Goal: Information Seeking & Learning: Learn about a topic

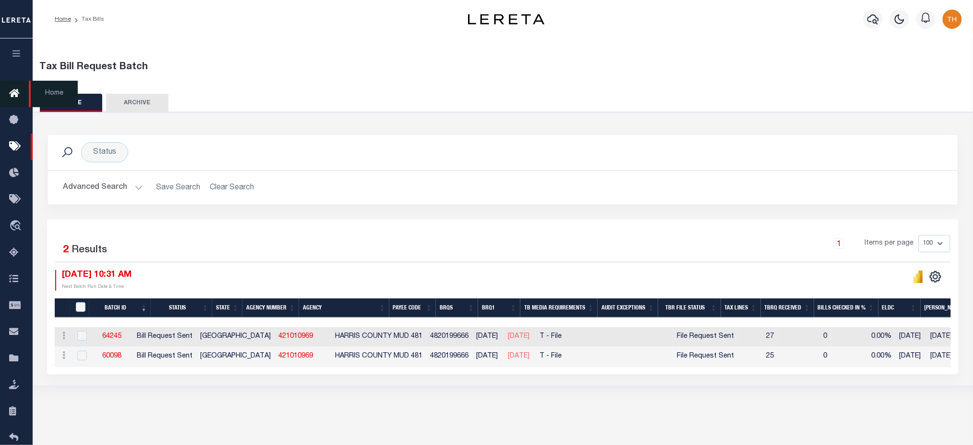
click at [12, 89] on icon at bounding box center [16, 94] width 15 height 12
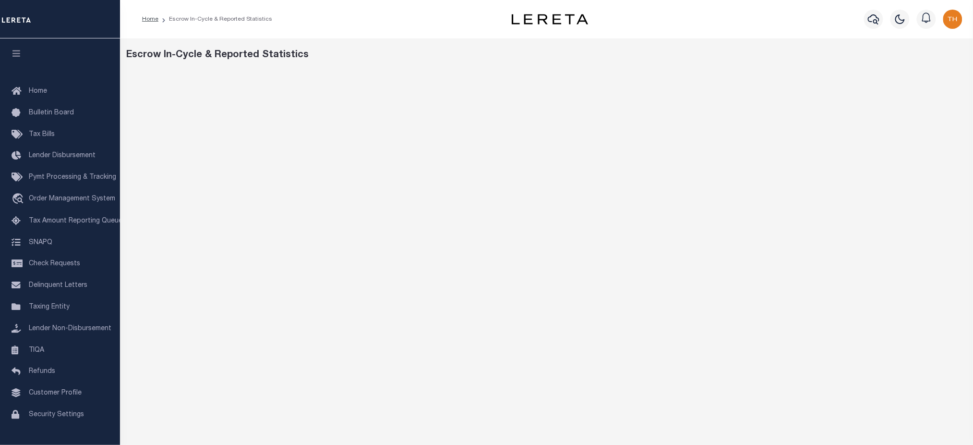
scroll to position [57, 0]
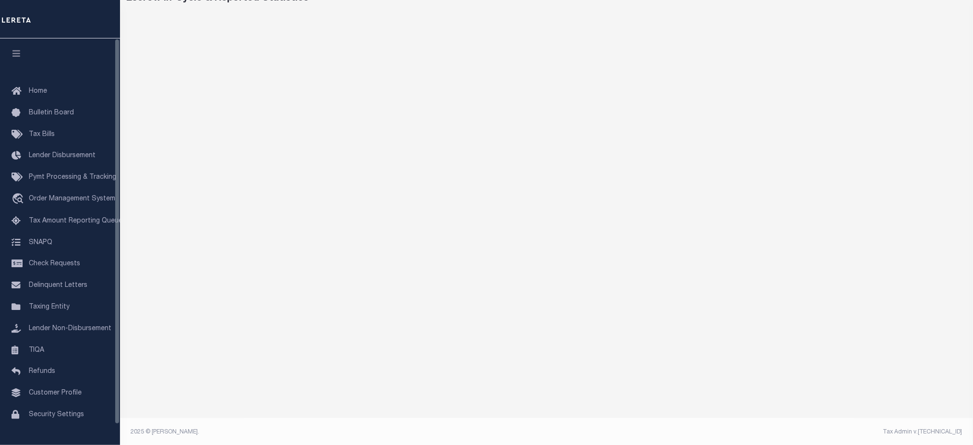
click at [20, 52] on icon "button" at bounding box center [16, 53] width 11 height 9
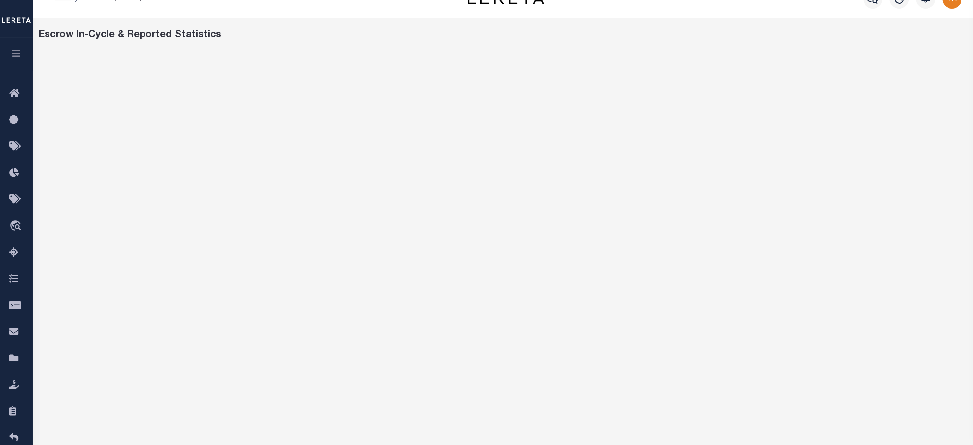
scroll to position [0, 0]
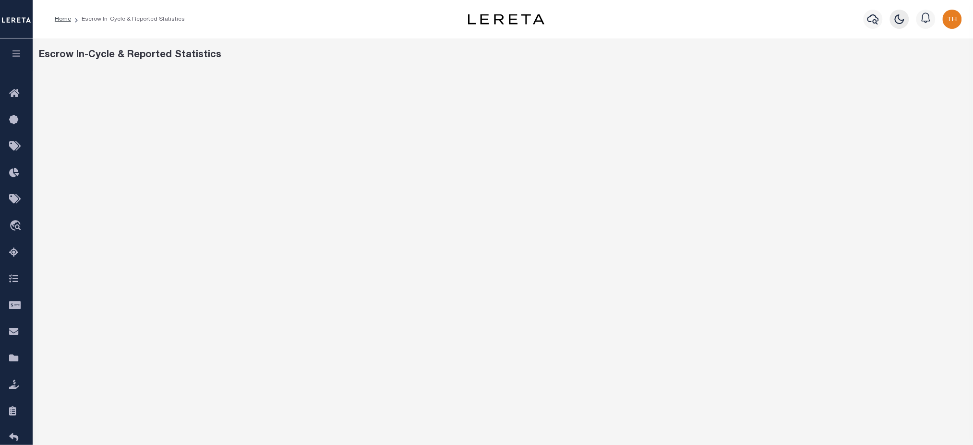
click at [897, 23] on icon "button" at bounding box center [900, 19] width 12 height 12
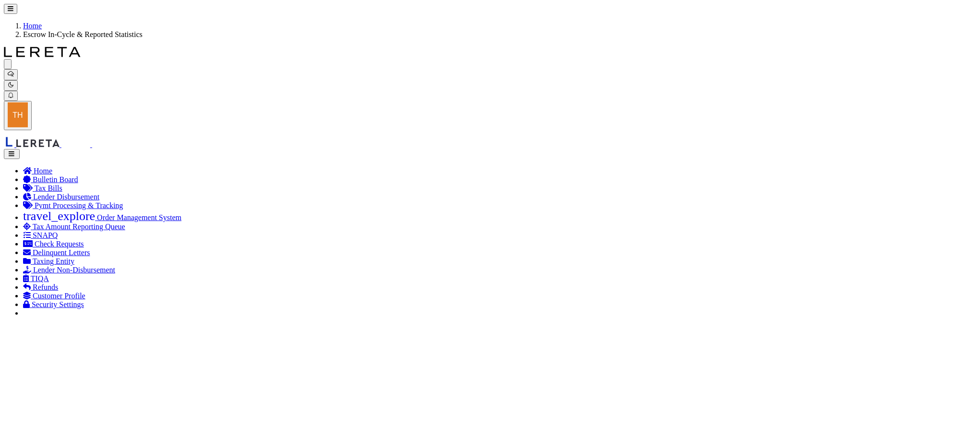
click at [14, 82] on icon "button" at bounding box center [11, 85] width 6 height 6
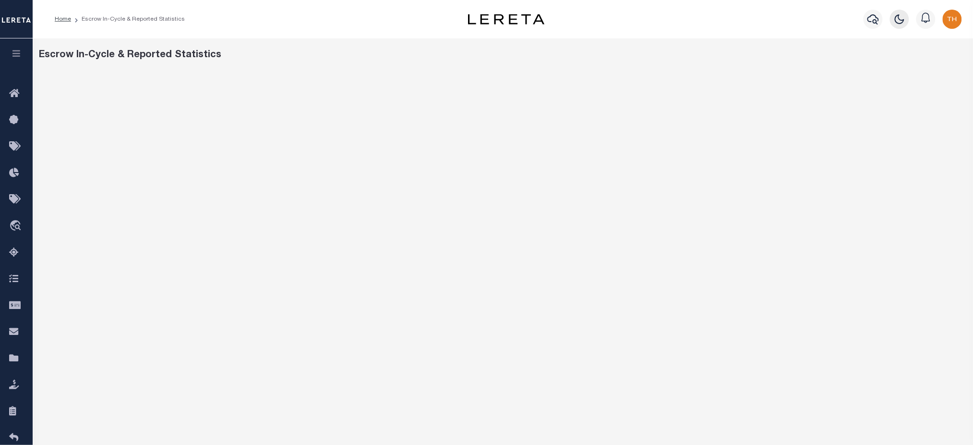
click at [897, 21] on icon "button" at bounding box center [900, 19] width 12 height 12
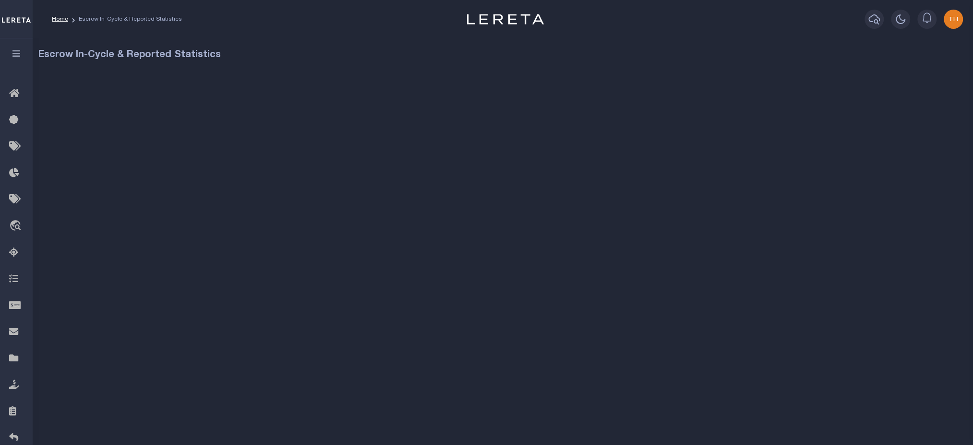
click at [902, 23] on icon "button" at bounding box center [901, 19] width 12 height 12
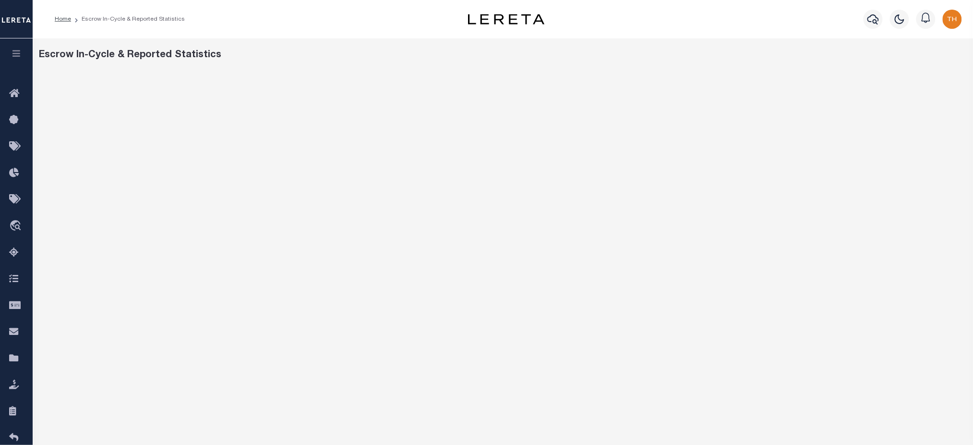
click at [957, 21] on img "button" at bounding box center [952, 19] width 19 height 19
click at [925, 43] on link "Profile" at bounding box center [928, 44] width 76 height 16
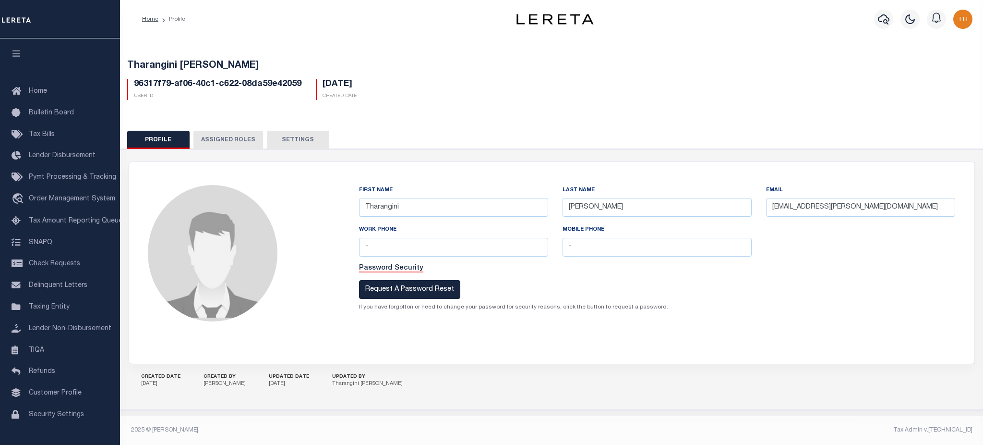
click at [204, 135] on button "Assigned Roles" at bounding box center [228, 140] width 70 height 18
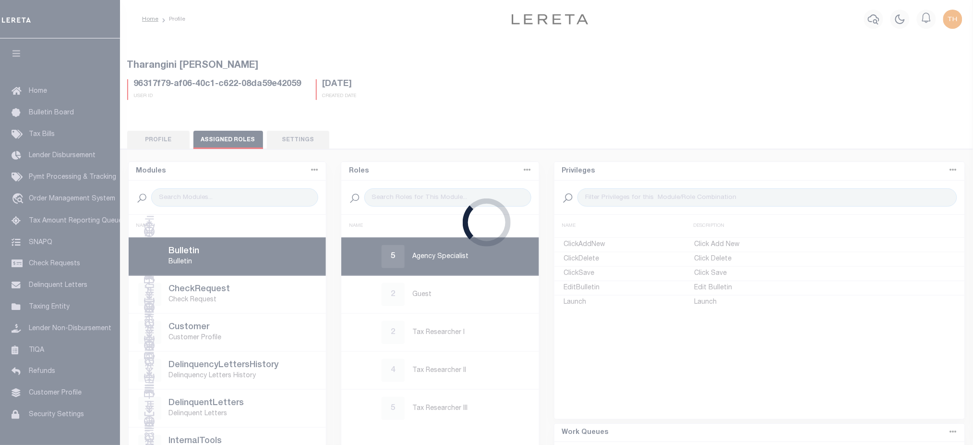
click at [290, 133] on div "Loading..." at bounding box center [486, 222] width 973 height 445
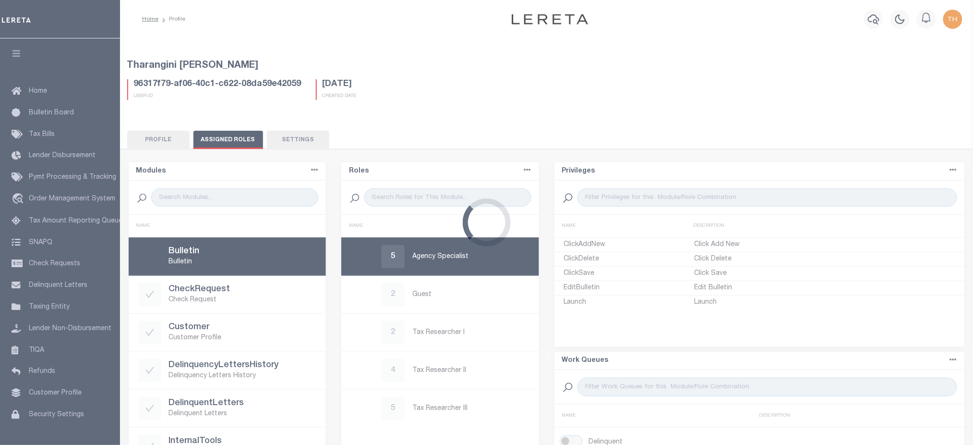
click at [290, 139] on div "Loading..." at bounding box center [486, 222] width 973 height 445
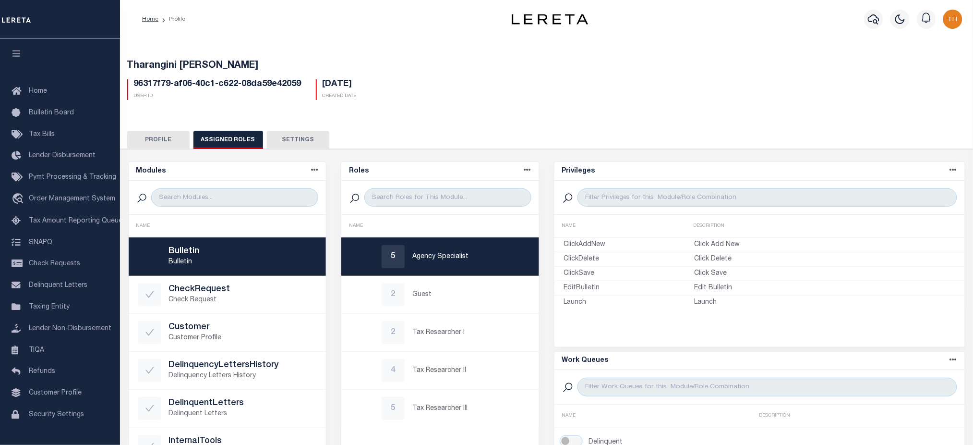
click at [290, 139] on button "Settings" at bounding box center [298, 140] width 62 height 18
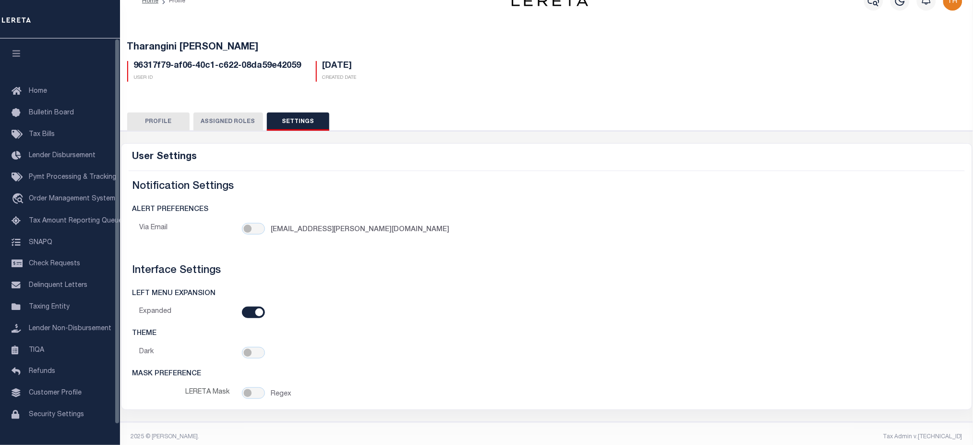
scroll to position [28, 0]
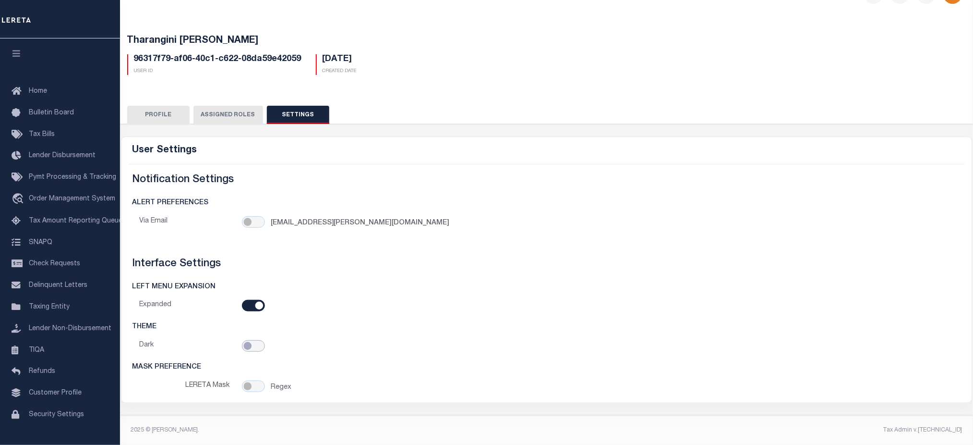
click at [257, 343] on input "checkbox" at bounding box center [253, 346] width 23 height 12
click at [250, 346] on input "checkbox" at bounding box center [253, 346] width 23 height 12
click at [178, 111] on button "Profile" at bounding box center [158, 115] width 62 height 18
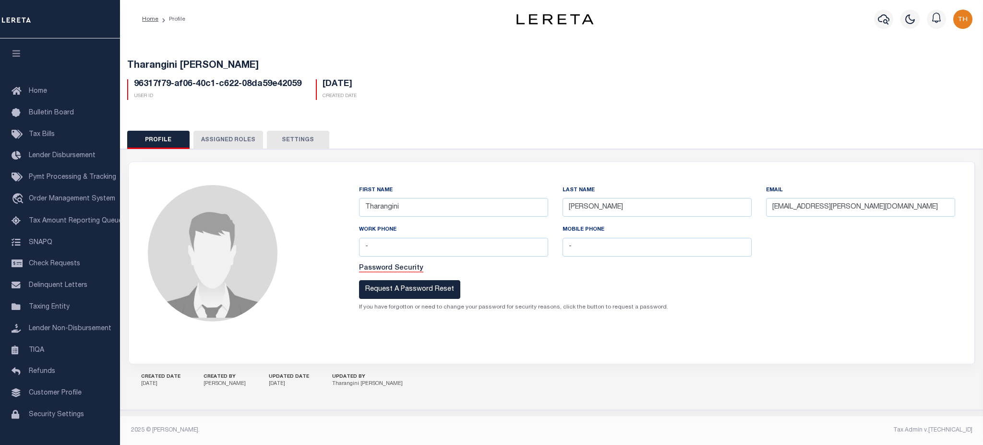
click at [291, 145] on button "Settings" at bounding box center [298, 140] width 62 height 18
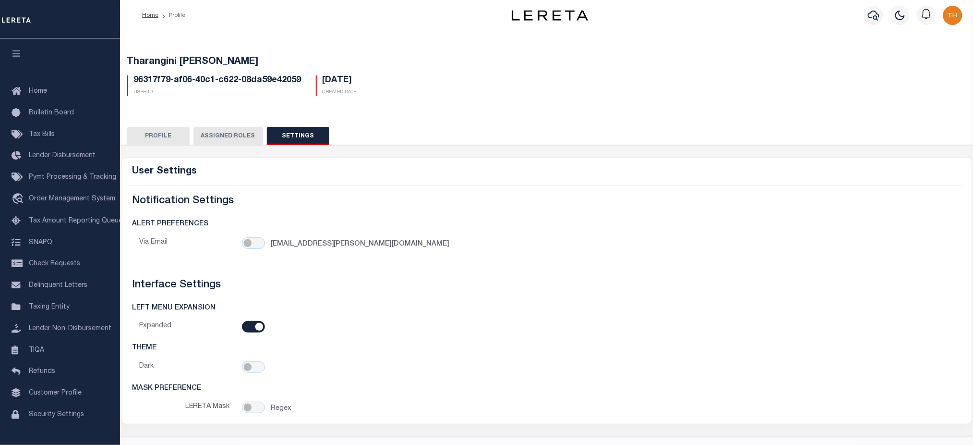
scroll to position [28, 0]
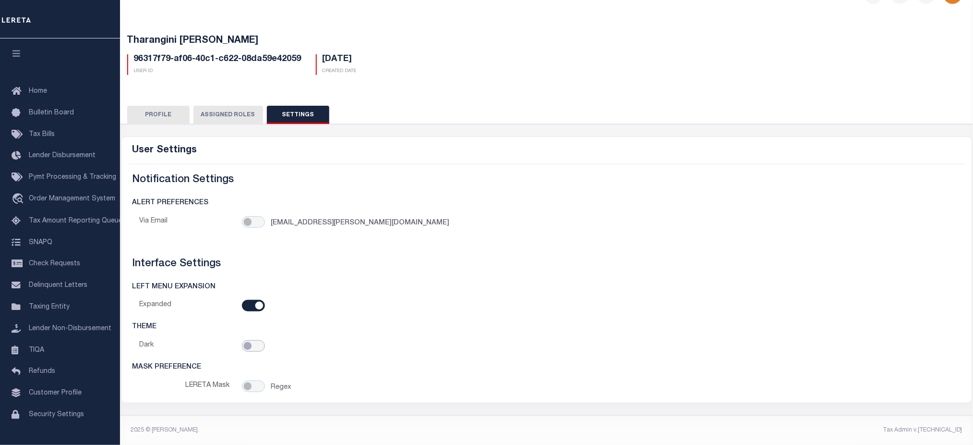
click at [246, 345] on input "checkbox" at bounding box center [253, 346] width 23 height 12
click at [245, 345] on input "checkbox" at bounding box center [253, 346] width 23 height 12
checkbox input "false"
click at [248, 296] on div "LEFT MENU EXPANSION" at bounding box center [547, 287] width 836 height 26
click at [250, 300] on input "checkbox" at bounding box center [253, 306] width 23 height 12
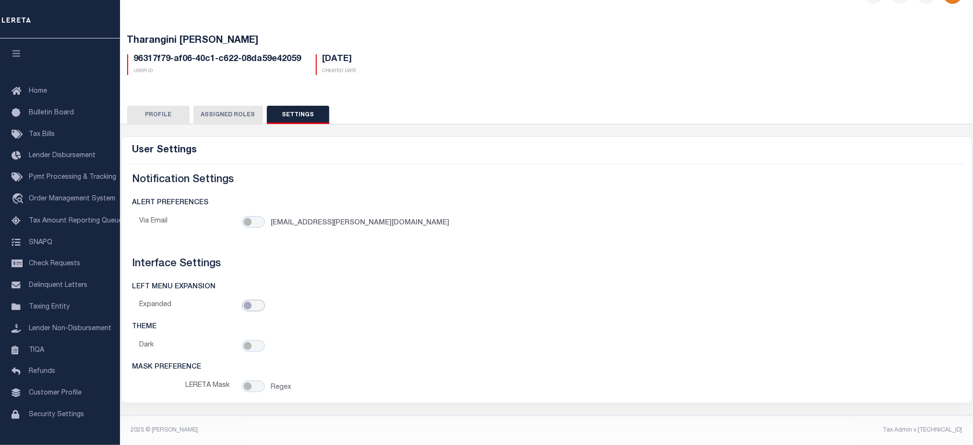
click at [256, 305] on input "checkbox" at bounding box center [253, 306] width 23 height 12
click at [242, 306] on input "checkbox" at bounding box center [253, 306] width 23 height 12
checkbox input "false"
click at [356, 302] on div at bounding box center [376, 306] width 265 height 13
click at [169, 113] on button "Profile" at bounding box center [158, 115] width 62 height 18
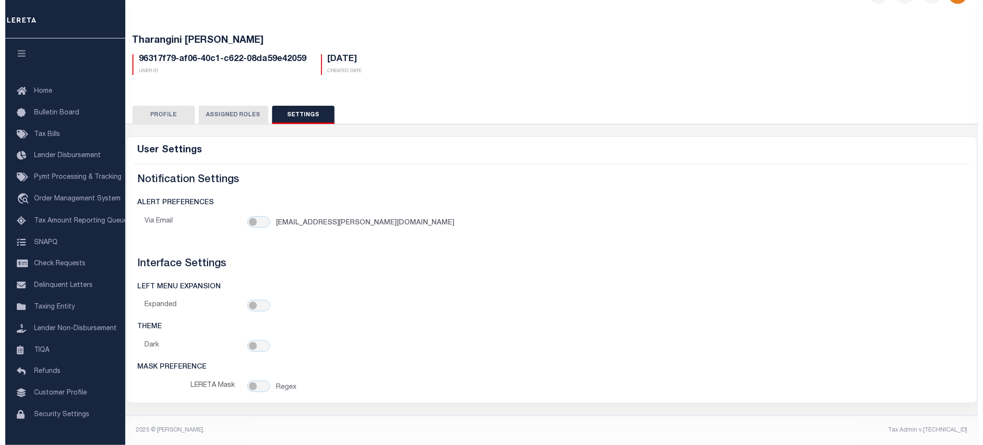
scroll to position [0, 0]
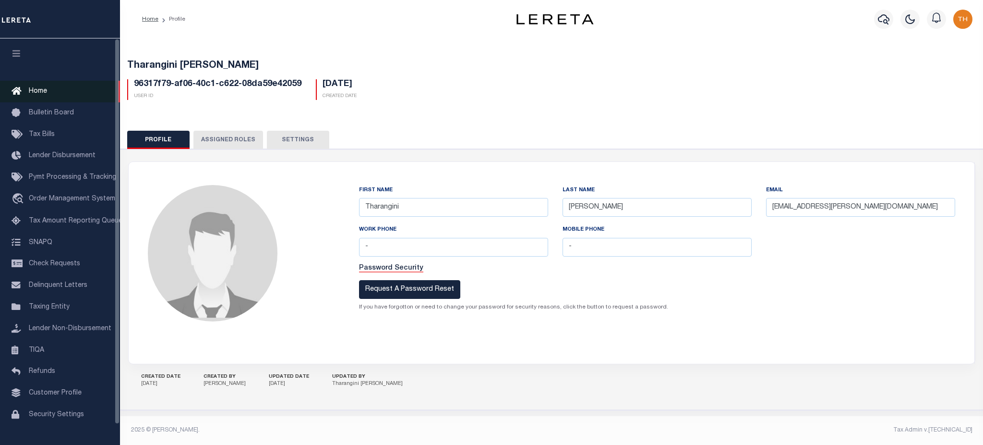
click at [45, 91] on span "Home" at bounding box center [38, 91] width 18 height 7
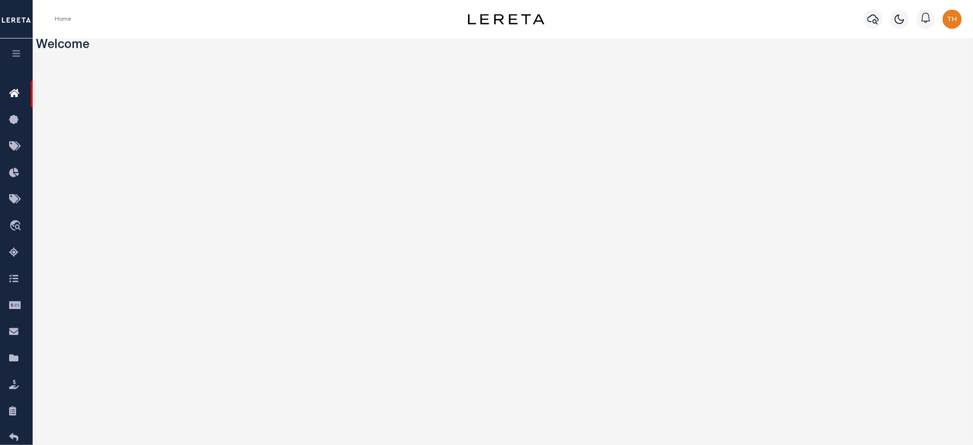
click at [10, 57] on button "button" at bounding box center [16, 54] width 33 height 33
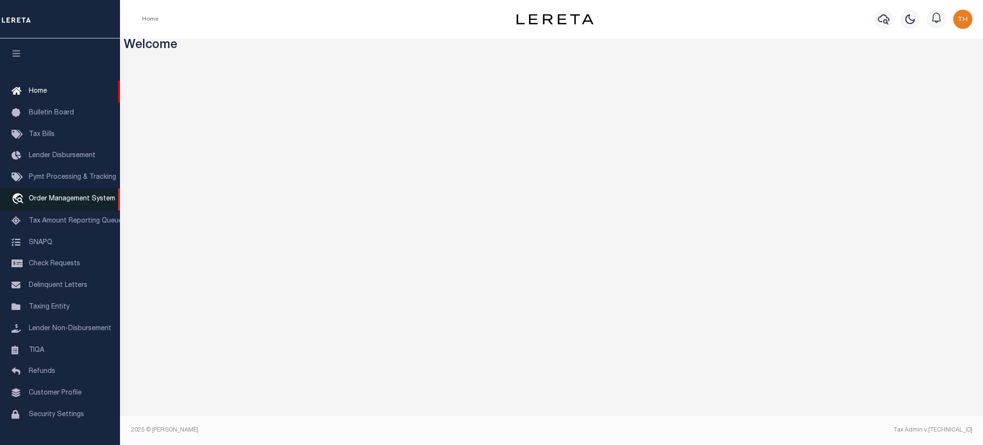
click at [49, 202] on span "Order Management System" at bounding box center [72, 198] width 86 height 7
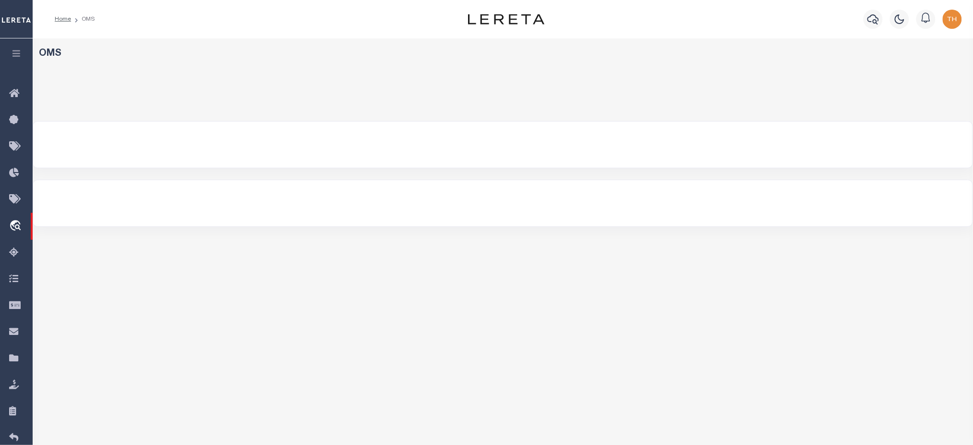
select select "200"
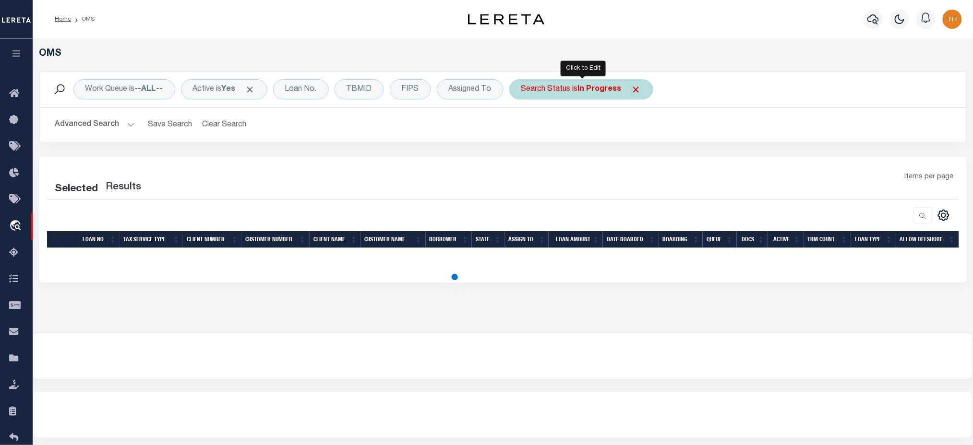
click at [532, 95] on div "Search Status is In Progress" at bounding box center [581, 89] width 144 height 20
select select "IP"
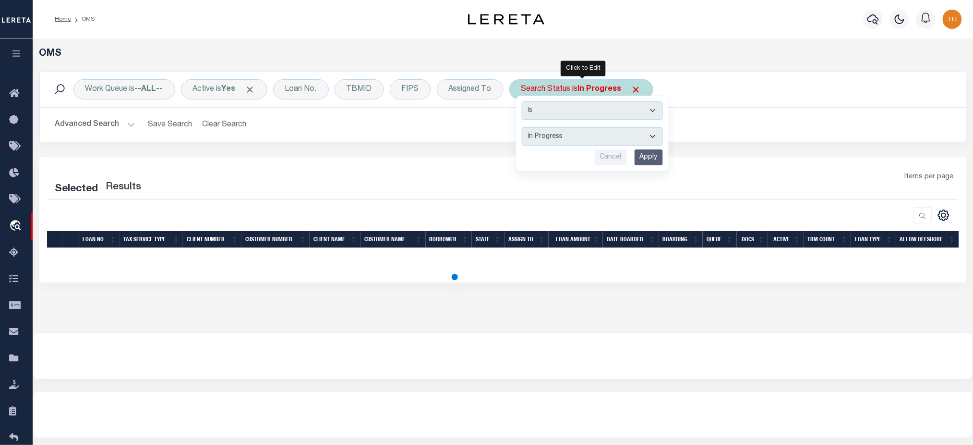
click at [557, 137] on select "Automated Search Bad Parcel Complete Duplicate Parcel High Dollar Reporting In …" at bounding box center [592, 136] width 141 height 18
select select "200"
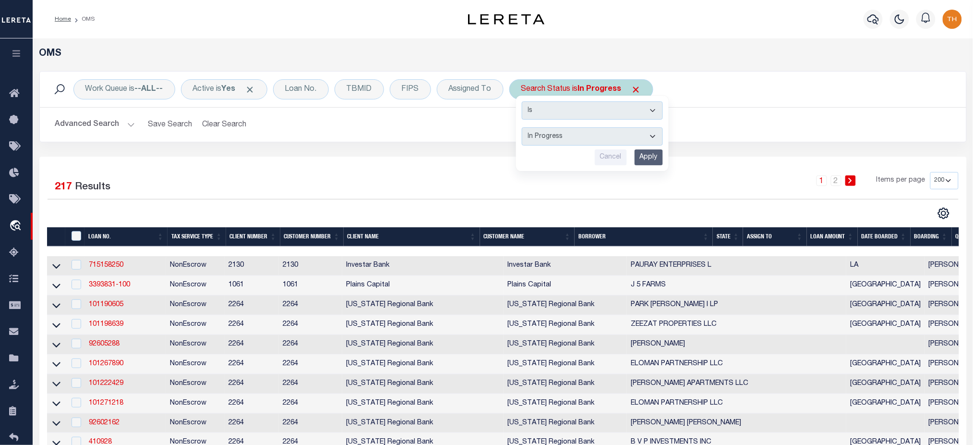
select select "CP"
click at [523, 128] on select "Automated Search Bad Parcel Complete Duplicate Parcel High Dollar Reporting In …" at bounding box center [592, 136] width 141 height 18
click at [659, 152] on input "Apply" at bounding box center [649, 157] width 28 height 16
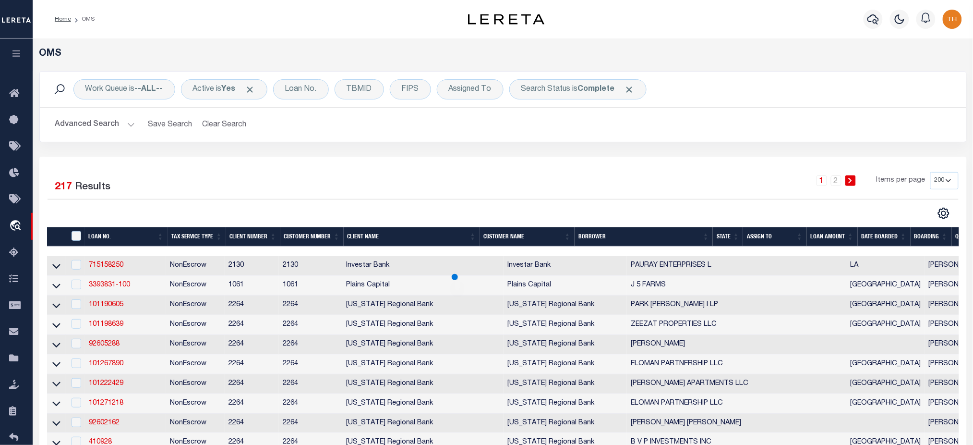
click at [111, 132] on button "Advanced Search" at bounding box center [95, 124] width 80 height 19
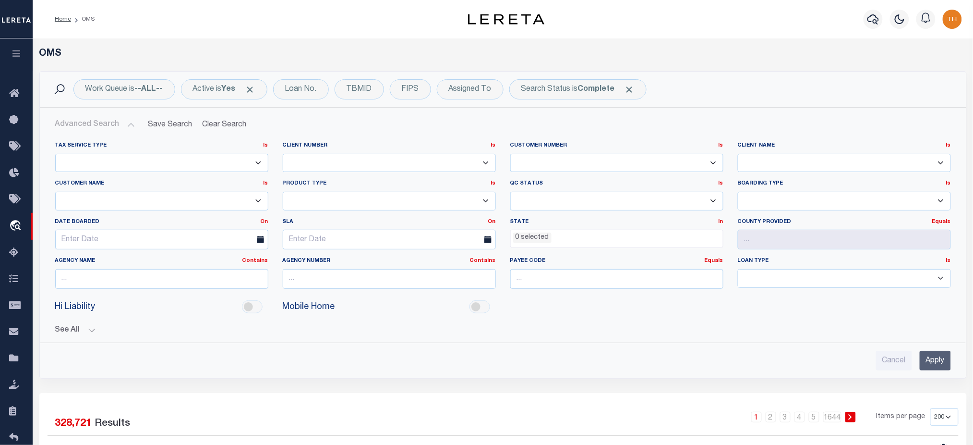
click at [195, 199] on select "Accumatch - Refunds ACM CGS IV-B-B LN LLC ACM CGS IV-B-B RE LLC ACM Florida LN …" at bounding box center [161, 201] width 213 height 19
select select "Lima One Capital, LLC"
click at [55, 192] on select "Accumatch - Refunds ACM CGS IV-B-B LN LLC ACM CGS IV-B-B RE LLC ACM Florida LN …" at bounding box center [161, 201] width 213 height 19
click at [929, 365] on input "Apply" at bounding box center [935, 360] width 31 height 20
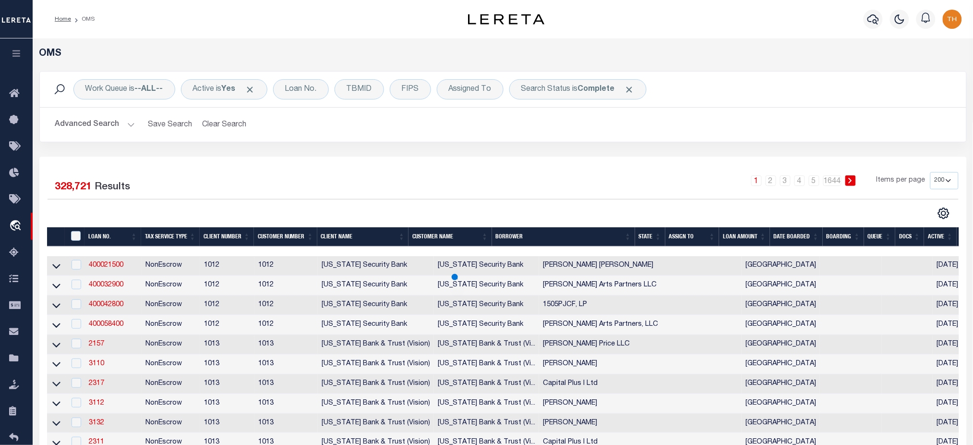
click at [17, 53] on icon "button" at bounding box center [16, 53] width 11 height 9
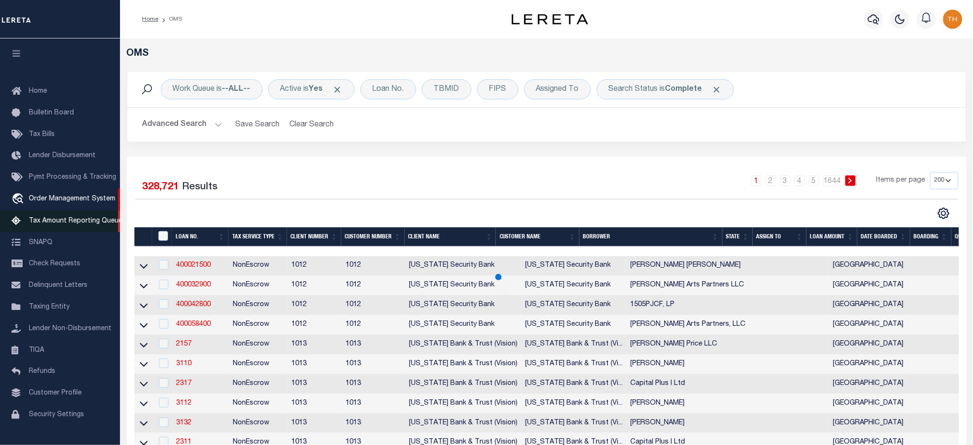
click at [79, 224] on span "Tax Amount Reporting Queue" at bounding box center [76, 220] width 94 height 7
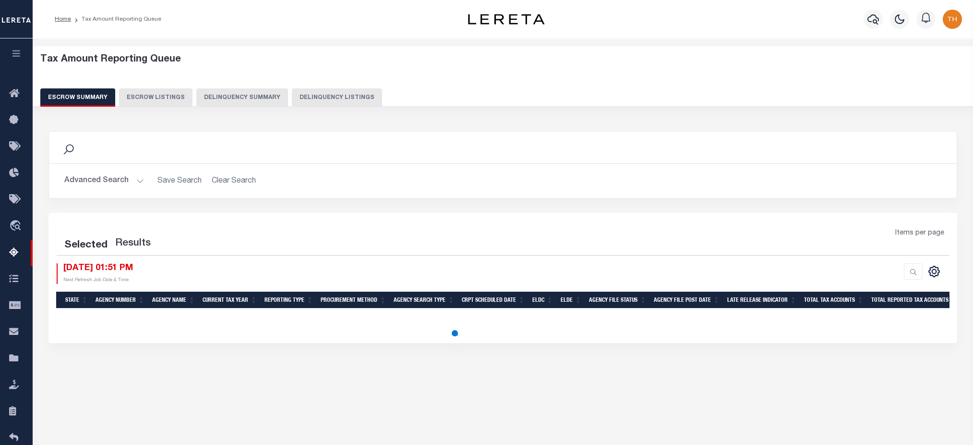
select select "100"
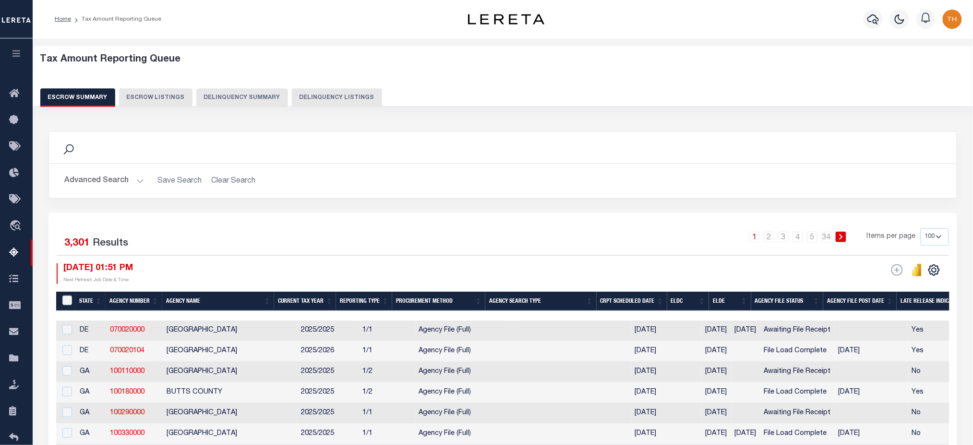
click at [267, 97] on button "Delinquency Summary" at bounding box center [242, 97] width 92 height 18
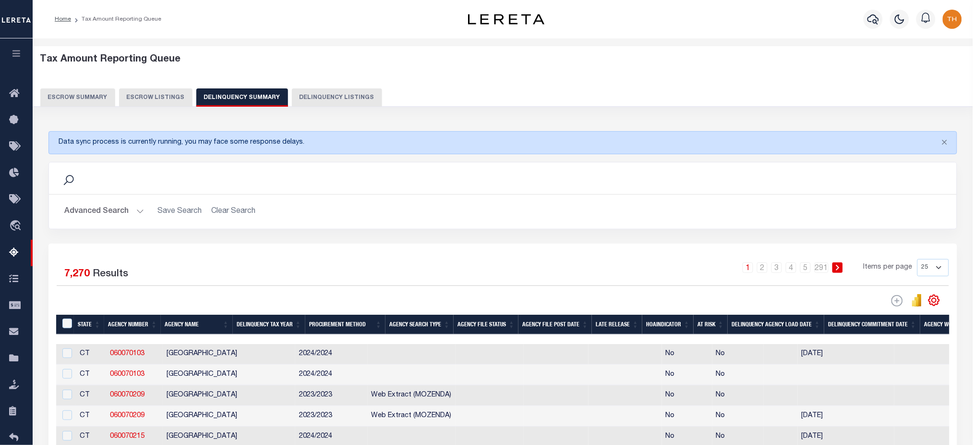
click at [110, 211] on button "Advanced Search" at bounding box center [104, 211] width 80 height 19
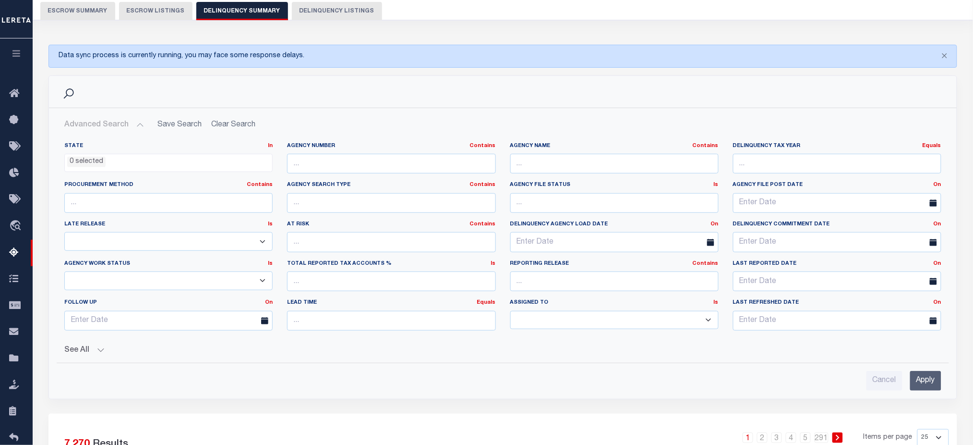
scroll to position [192, 0]
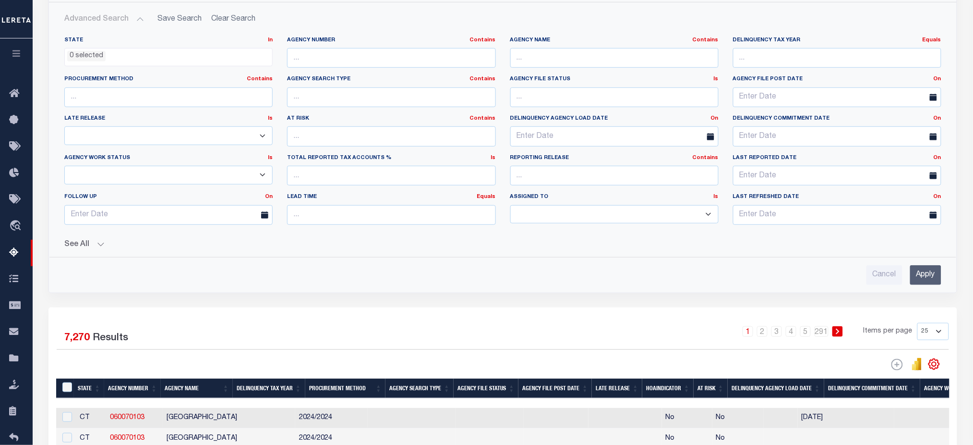
click at [85, 238] on div "See All Work Queue Is Is Contains --ALL-- Delinquent Is" at bounding box center [502, 240] width 877 height 17
click at [90, 241] on button "See All" at bounding box center [502, 244] width 877 height 9
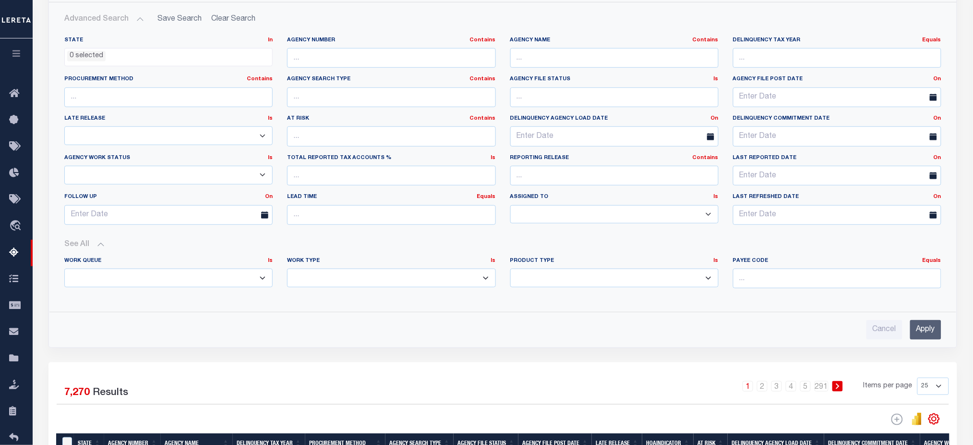
click at [344, 284] on select "Annual Delinquency Back Search Payment Status Check DTRACK" at bounding box center [391, 277] width 208 height 19
select select "AnnualDelinquency"
click at [287, 269] on select "Annual Delinquency Back Search Payment Status Check DTRACK" at bounding box center [391, 277] width 208 height 19
click at [934, 335] on input "Apply" at bounding box center [925, 329] width 31 height 20
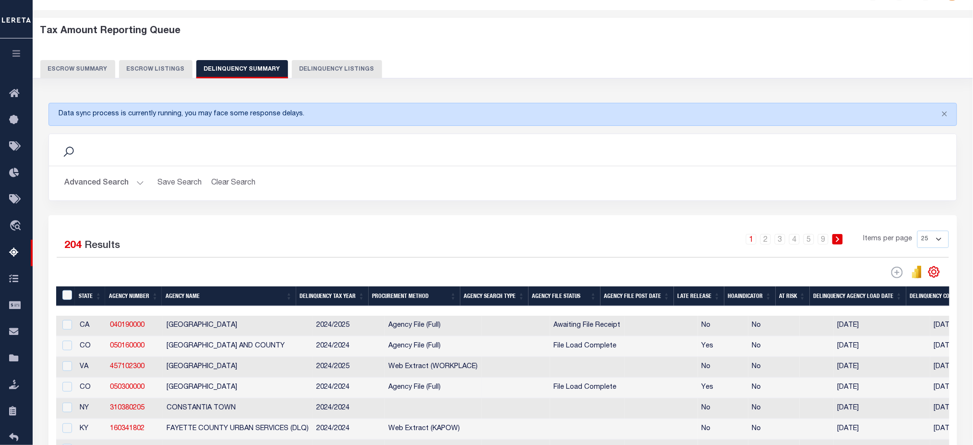
scroll to position [0, 0]
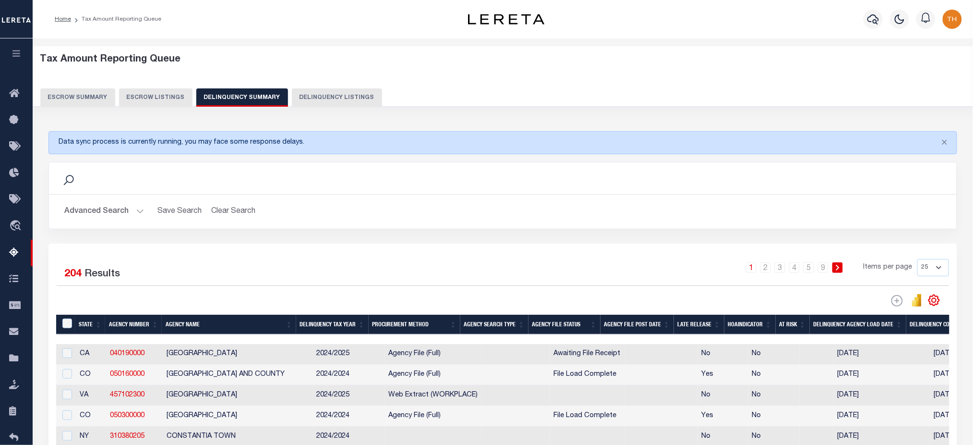
click at [102, 211] on button "Advanced Search" at bounding box center [104, 211] width 80 height 19
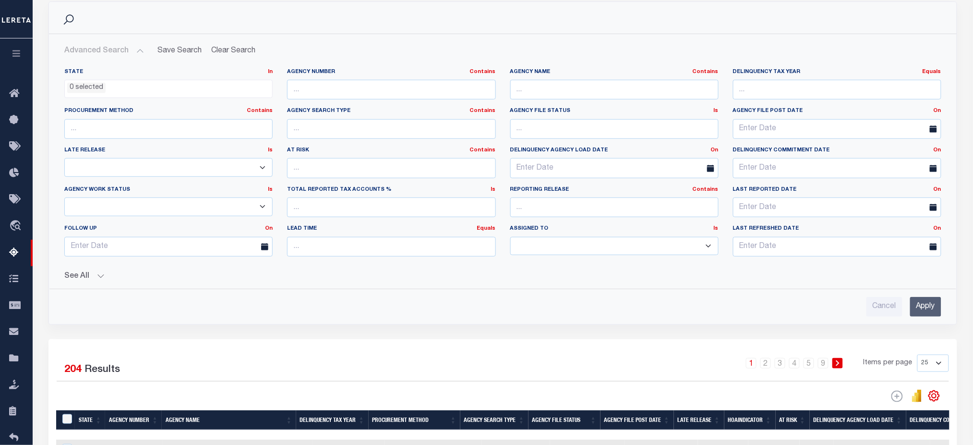
scroll to position [192, 0]
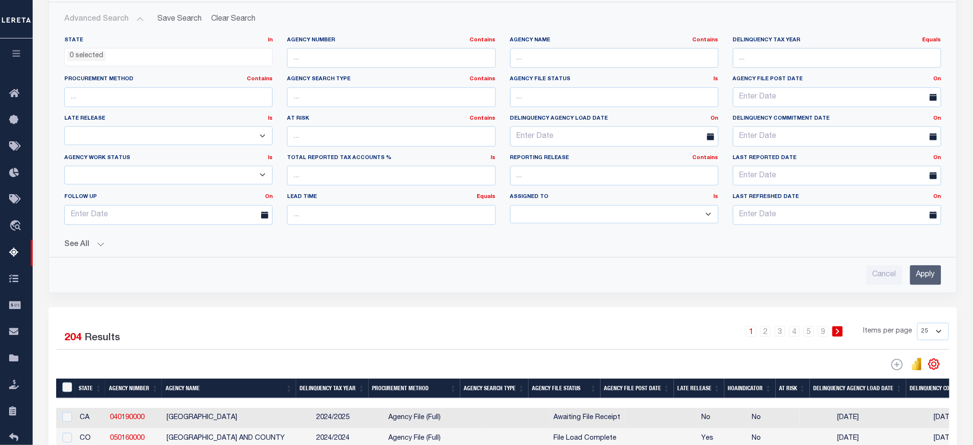
click at [82, 243] on button "See All" at bounding box center [502, 244] width 877 height 9
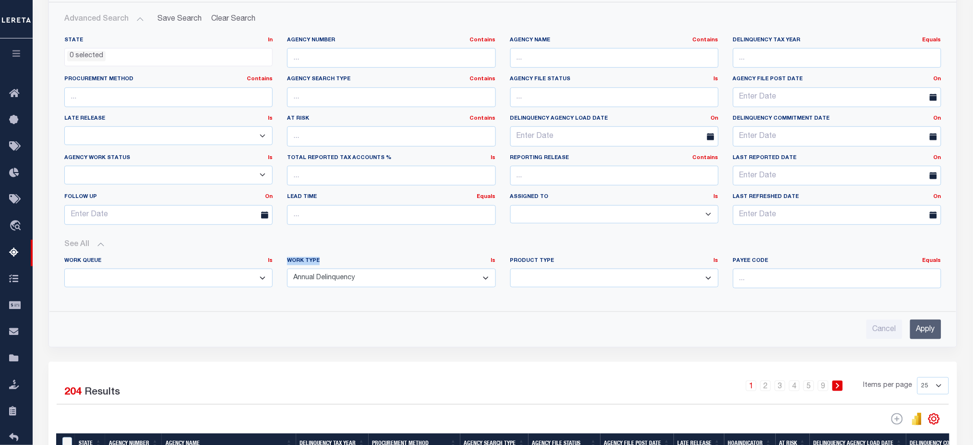
drag, startPoint x: 298, startPoint y: 262, endPoint x: 330, endPoint y: 265, distance: 32.8
click at [330, 264] on div "Work Type Is Is Contains Annual Delinquency Back Search Payment Status Check DT…" at bounding box center [391, 276] width 223 height 39
click at [911, 331] on input "Apply" at bounding box center [925, 329] width 31 height 20
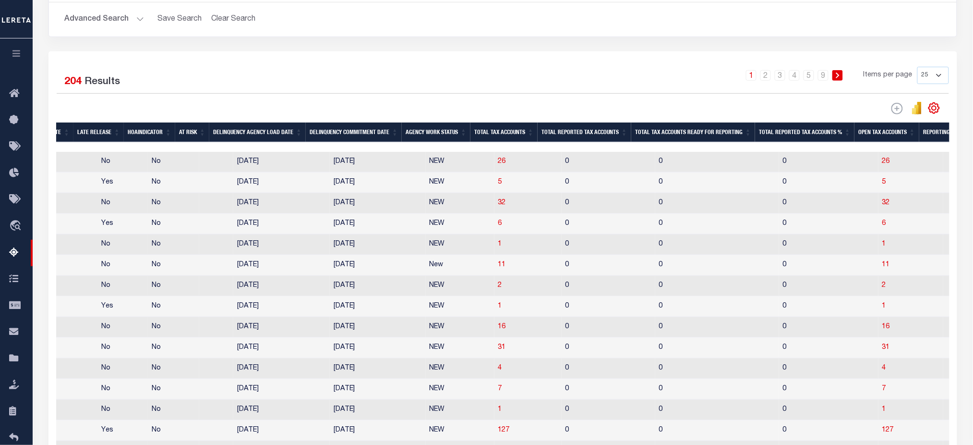
scroll to position [0, 640]
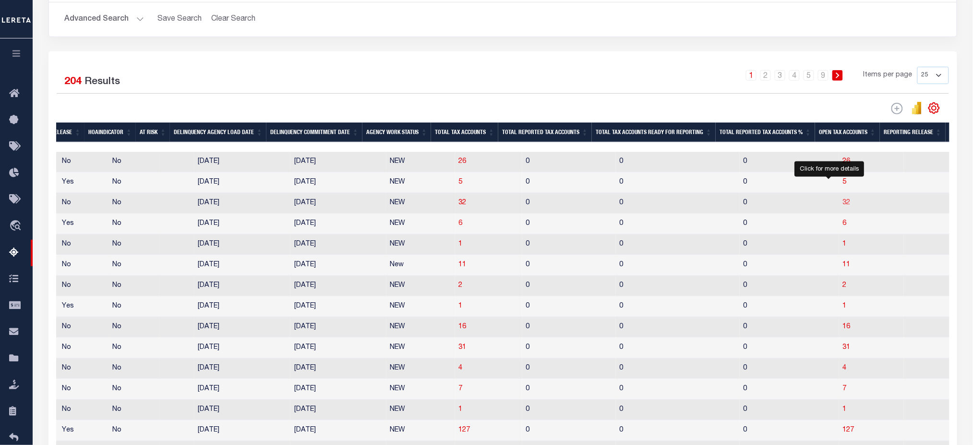
click at [843, 203] on span "32" at bounding box center [847, 202] width 8 height 7
select select "100"
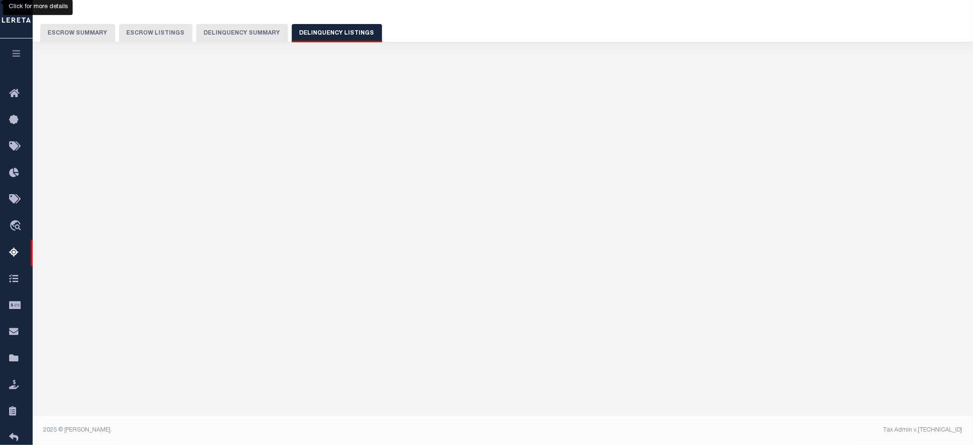
select select "100"
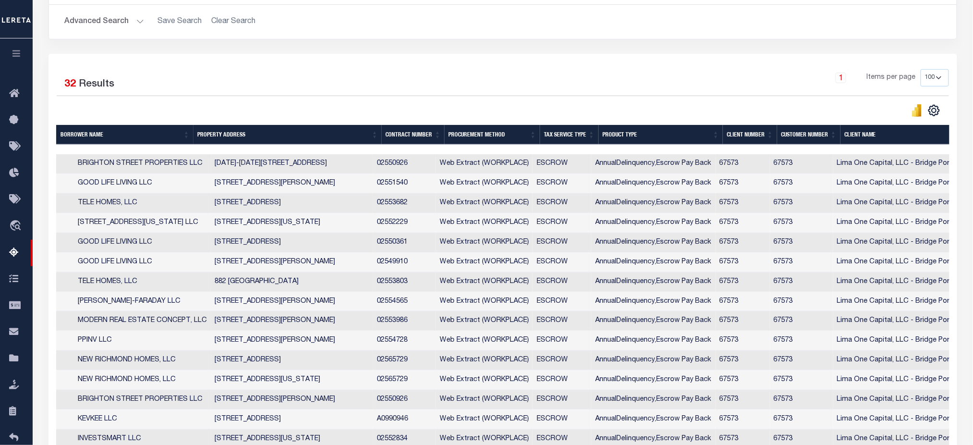
scroll to position [0, 313]
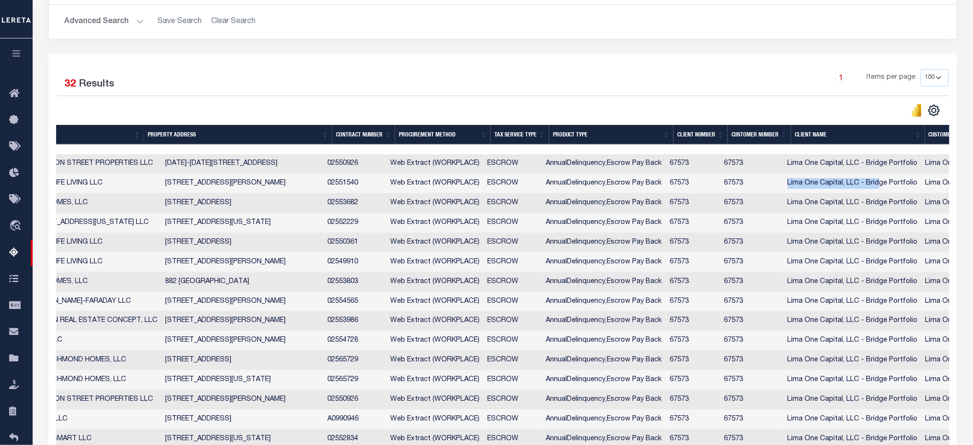
drag, startPoint x: 785, startPoint y: 194, endPoint x: 636, endPoint y: 168, distance: 151.5
click at [882, 191] on tr "VA 457102300 NORFOLK CITY 01663600 01663600 GOOD LIFE LIVING LLC 1265 TIDEWATER…" at bounding box center [492, 184] width 1581 height 20
click at [510, 136] on th "Tax Service Type" at bounding box center [520, 135] width 59 height 20
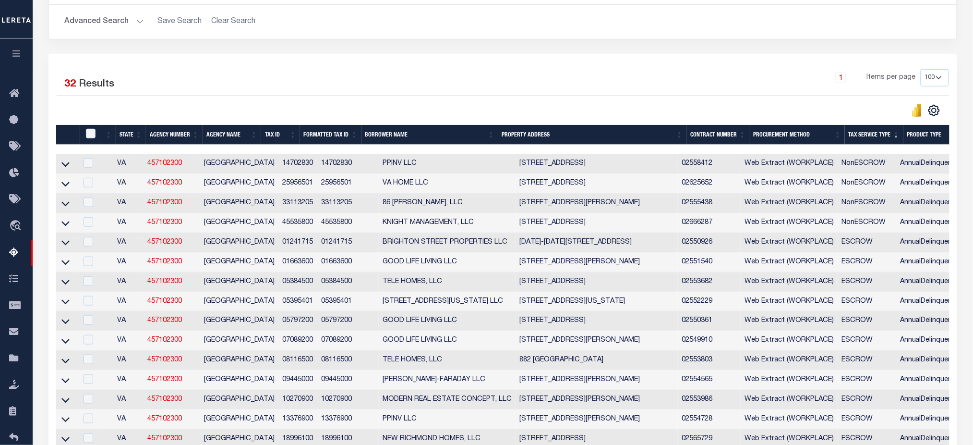
drag, startPoint x: 65, startPoint y: 165, endPoint x: 74, endPoint y: 167, distance: 9.3
click at [65, 165] on icon at bounding box center [65, 164] width 8 height 10
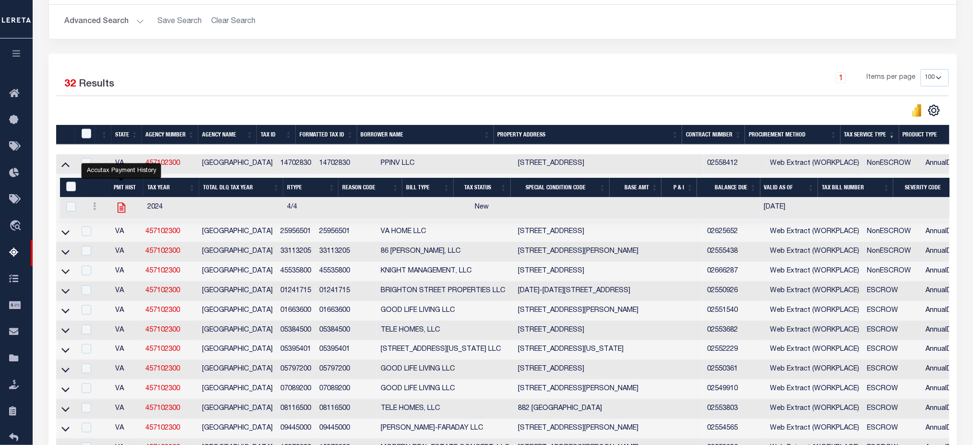
click at [120, 208] on icon "" at bounding box center [121, 208] width 8 height 10
checkbox input "true"
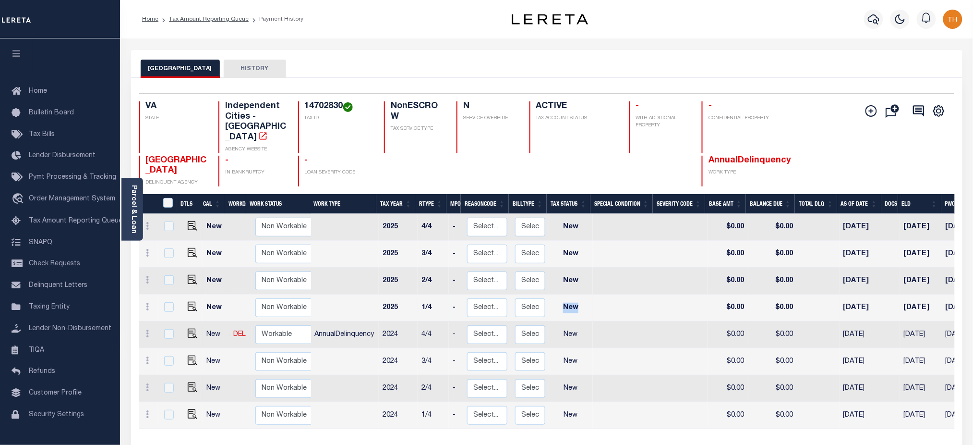
drag, startPoint x: 561, startPoint y: 291, endPoint x: 579, endPoint y: 290, distance: 18.3
click at [579, 294] on td "New" at bounding box center [571, 307] width 44 height 27
checkbox input "true"
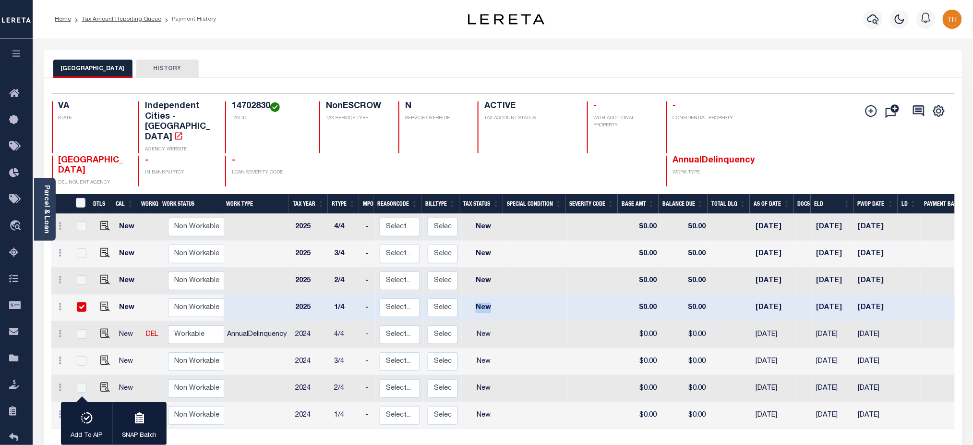
click at [81, 302] on input "checkbox" at bounding box center [82, 307] width 10 height 10
checkbox input "false"
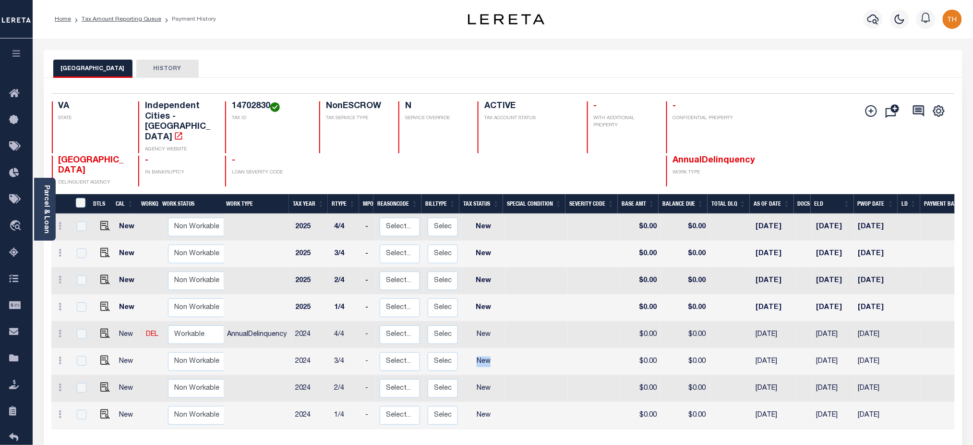
drag, startPoint x: 478, startPoint y: 328, endPoint x: 500, endPoint y: 343, distance: 26.4
click at [508, 348] on tr "New Non Workable Workable 2024 3/4 - Select... Payment Reversal Taxable Value C…" at bounding box center [537, 361] width 972 height 27
drag, startPoint x: 477, startPoint y: 360, endPoint x: 492, endPoint y: 388, distance: 32.4
click at [514, 375] on tr "New Non Workable Workable 2024 2/4 - Select... Payment Reversal Taxable Value C…" at bounding box center [537, 388] width 972 height 27
drag, startPoint x: 482, startPoint y: 384, endPoint x: 515, endPoint y: 383, distance: 32.7
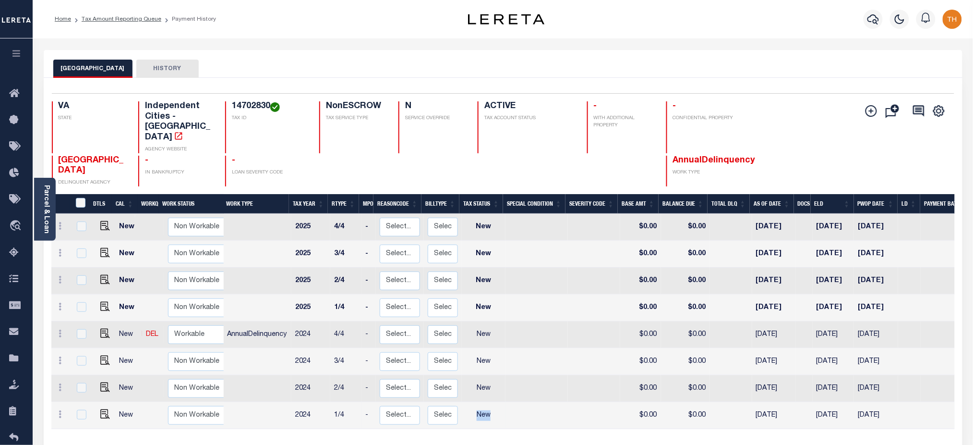
click at [515, 402] on tr "New Non Workable Workable 2024 1/4 - Select... Payment Reversal Taxable Value C…" at bounding box center [537, 415] width 972 height 27
click at [14, 56] on icon "button" at bounding box center [16, 53] width 11 height 9
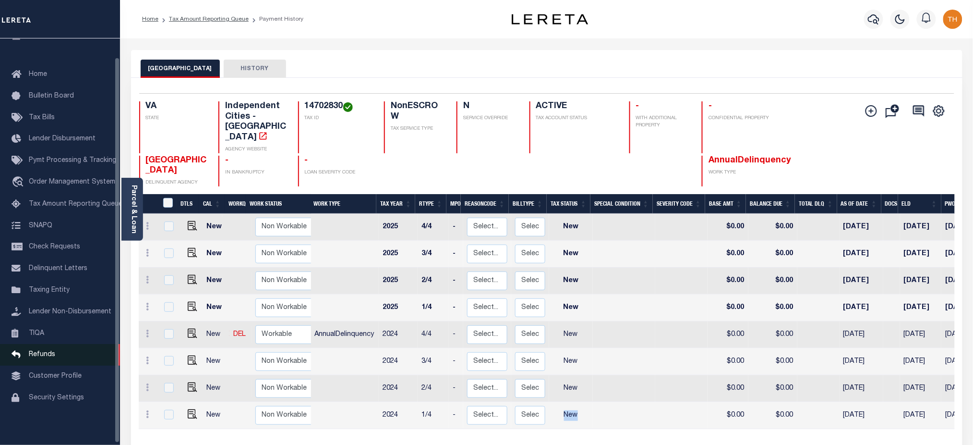
scroll to position [22, 0]
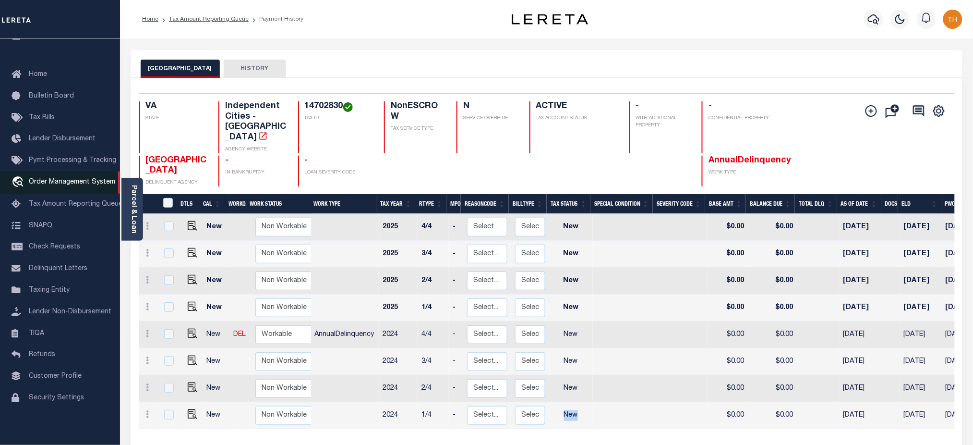
click at [54, 179] on span "Order Management System" at bounding box center [72, 182] width 86 height 7
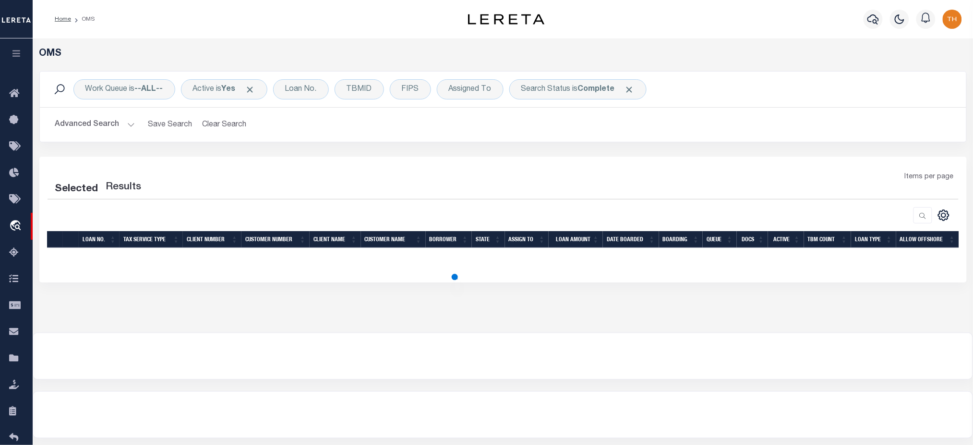
select select "200"
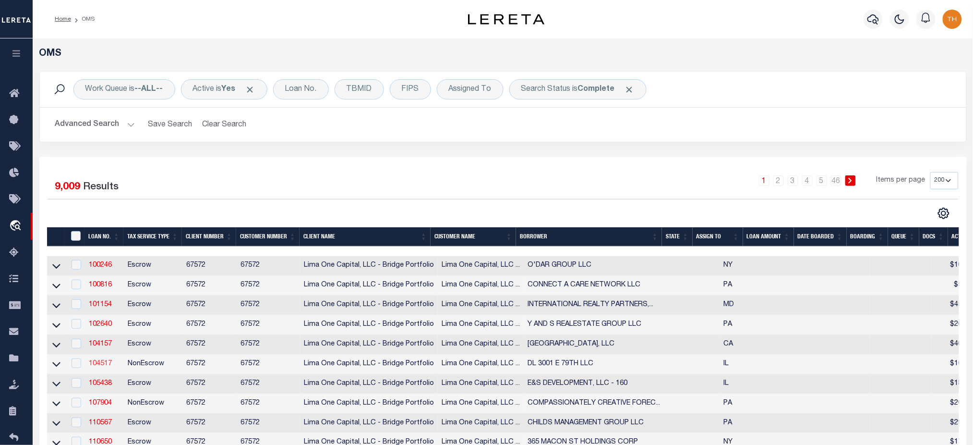
click at [97, 367] on link "104517" at bounding box center [100, 363] width 23 height 7
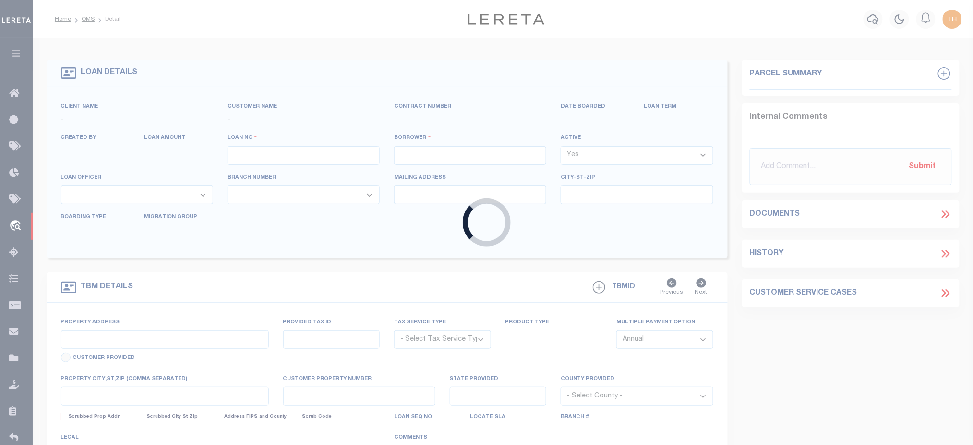
type input "104517"
type input "DL 3001 E 79TH LLC"
select select
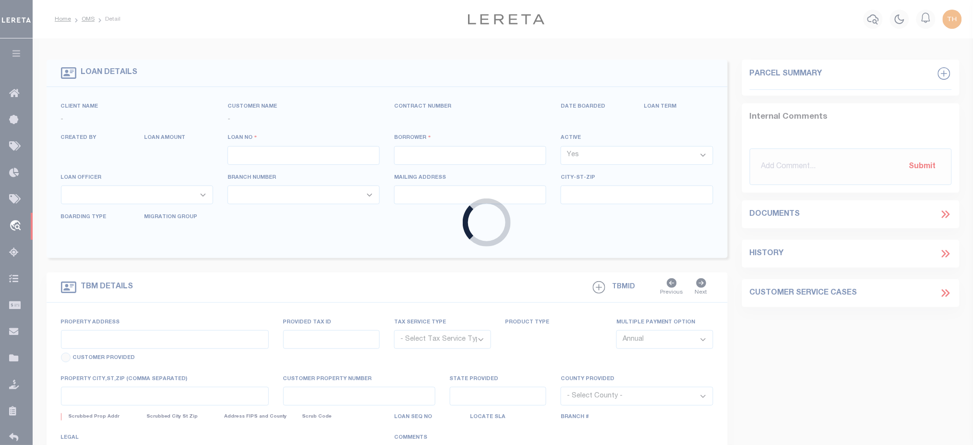
select select
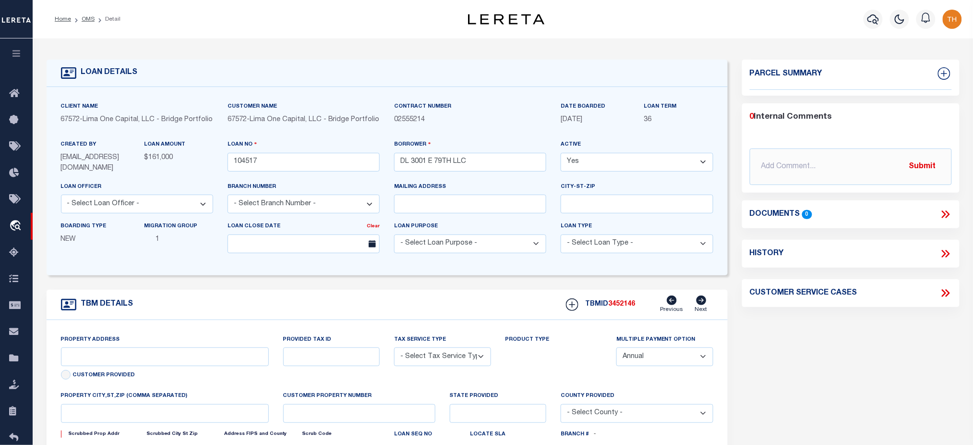
type input "3001 E 79TH STREET"
radio input "true"
select select "NonEscrow"
select select
type input "CHICAGO IL 60649"
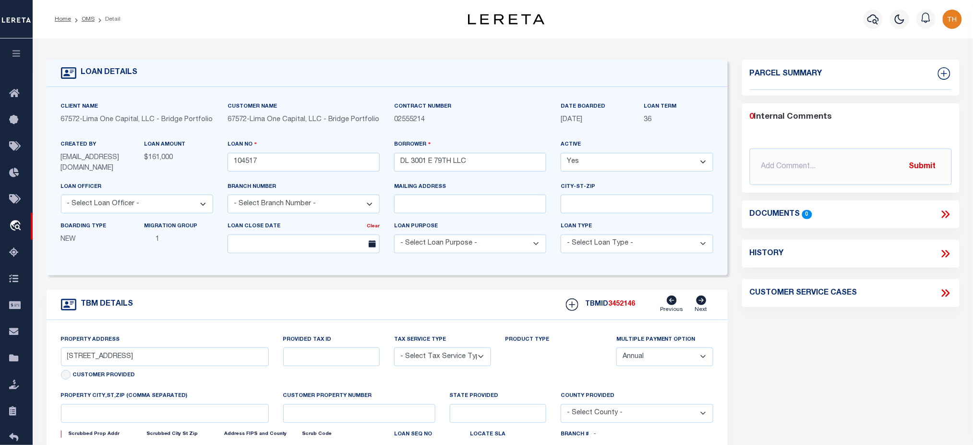
type input "104517-1"
type input "IL"
type textarea "COLLECTOR: ENTITY: PARCEL: 21"
type textarea "Compare"
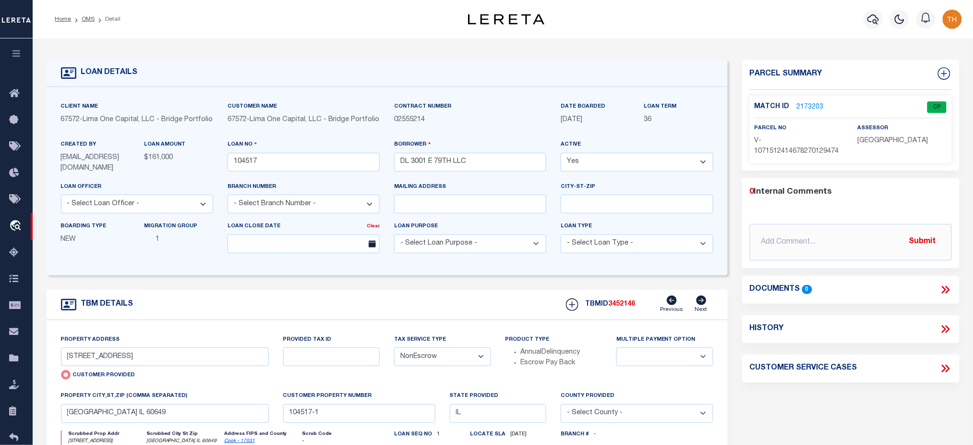
click at [813, 103] on link "2173203" at bounding box center [810, 107] width 27 height 10
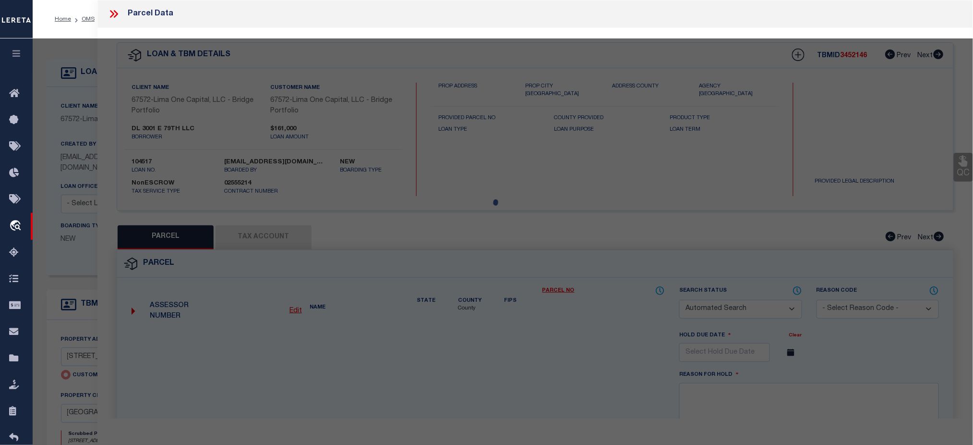
checkbox input "false"
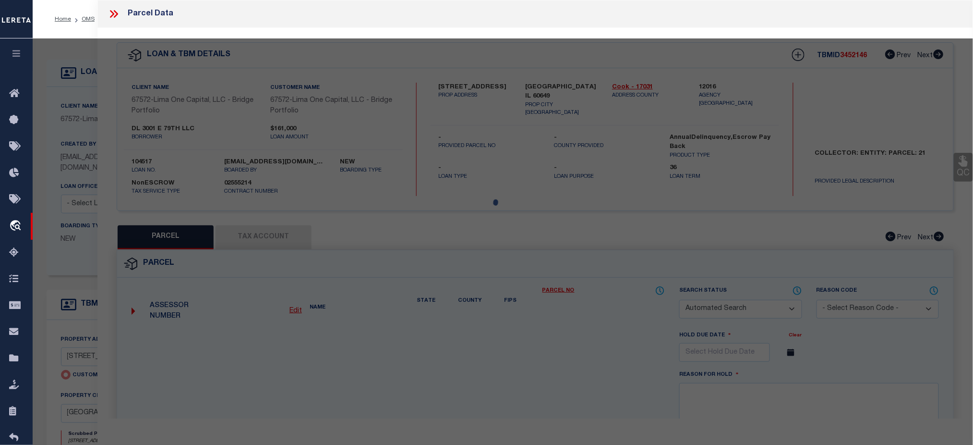
select select "CP"
select select "AGW"
select select
type input "3001 E 79TH STREET"
checkbox input "false"
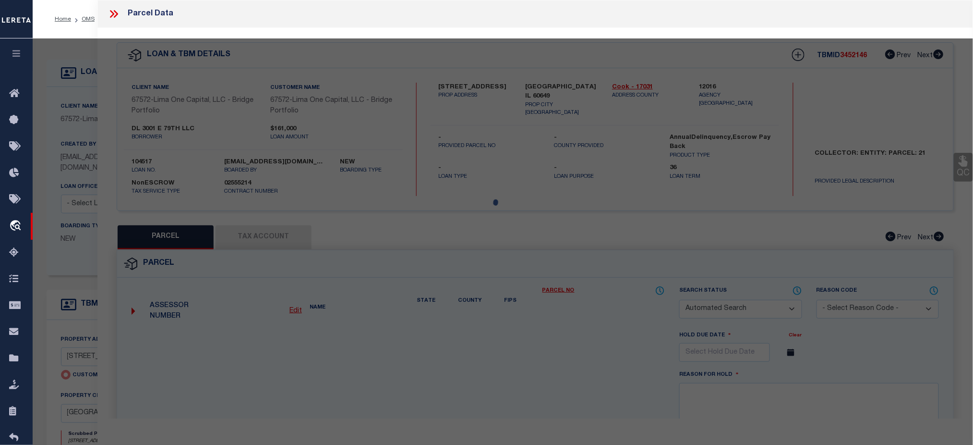
type input "CHICAGO IL 60649"
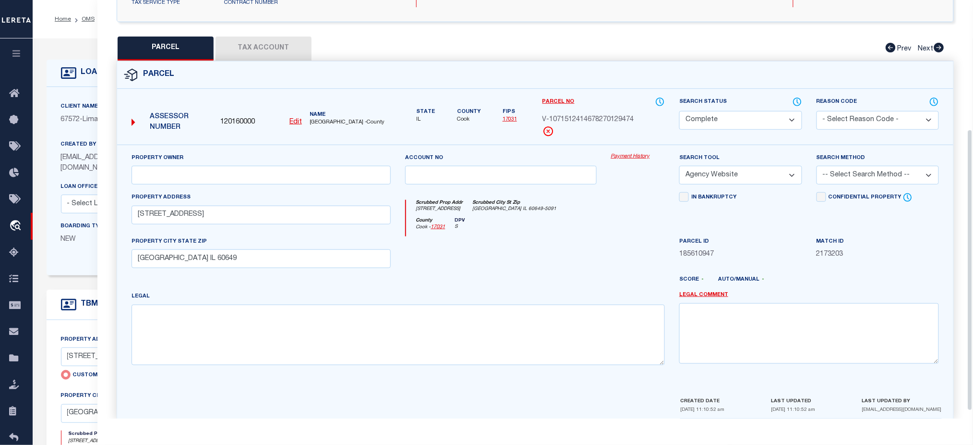
scroll to position [192, 0]
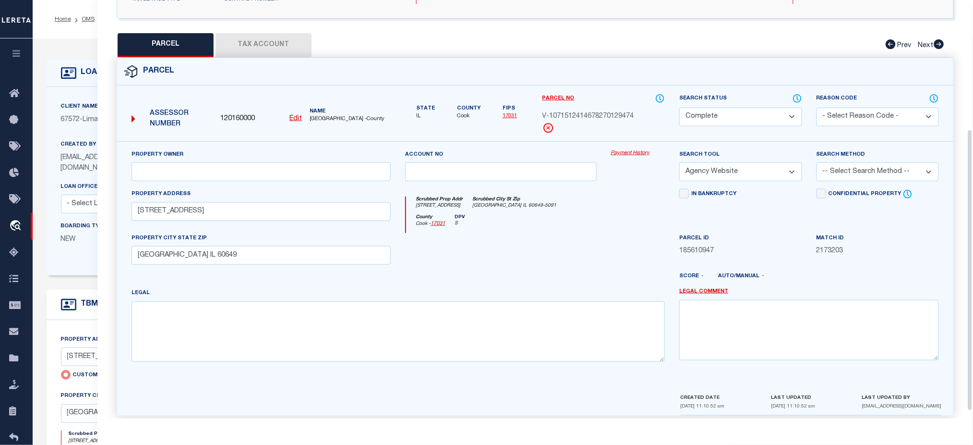
click at [262, 44] on button "Tax Account" at bounding box center [264, 45] width 96 height 24
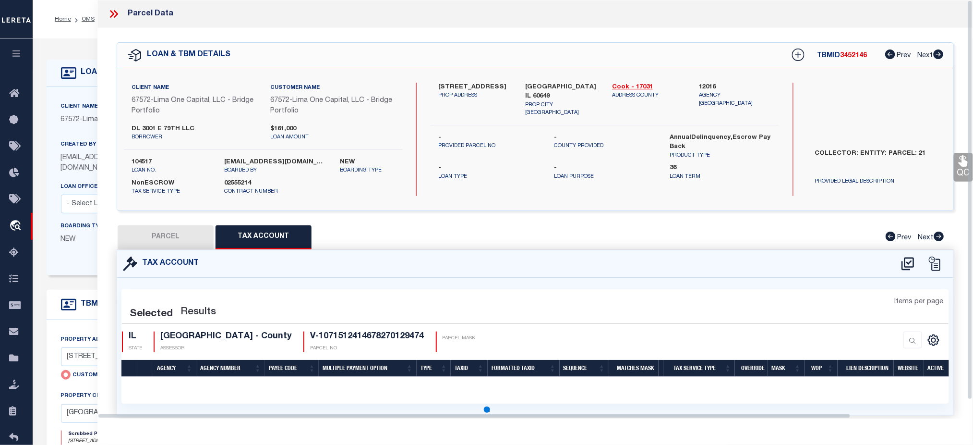
select select "100"
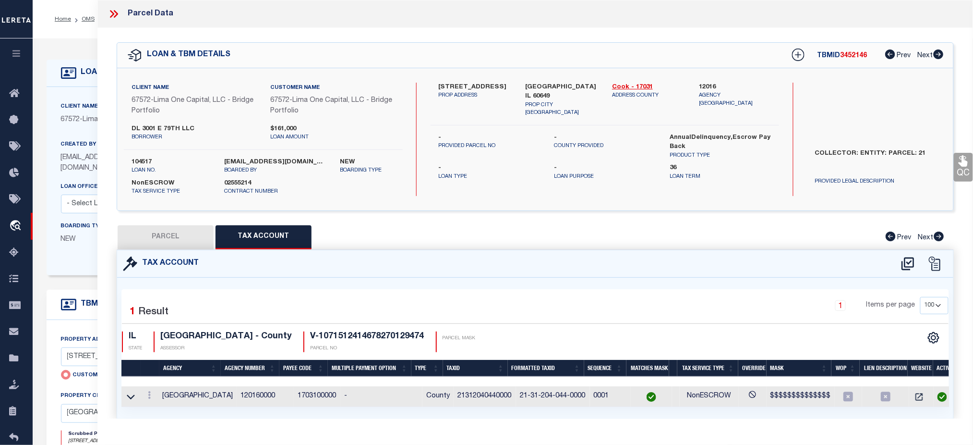
click at [168, 229] on button "PARCEL" at bounding box center [166, 237] width 96 height 24
select select "AS"
select select
checkbox input "false"
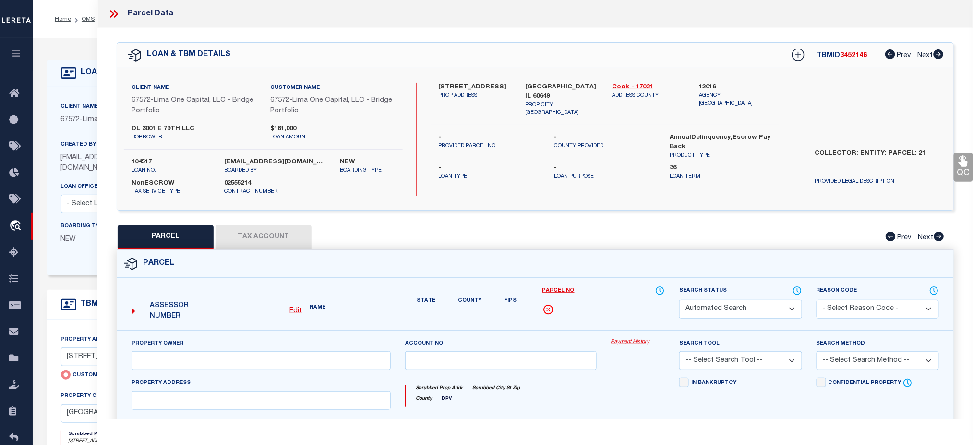
select select "CP"
select select "AGW"
select select
type input "3001 E 79TH STREET"
checkbox input "false"
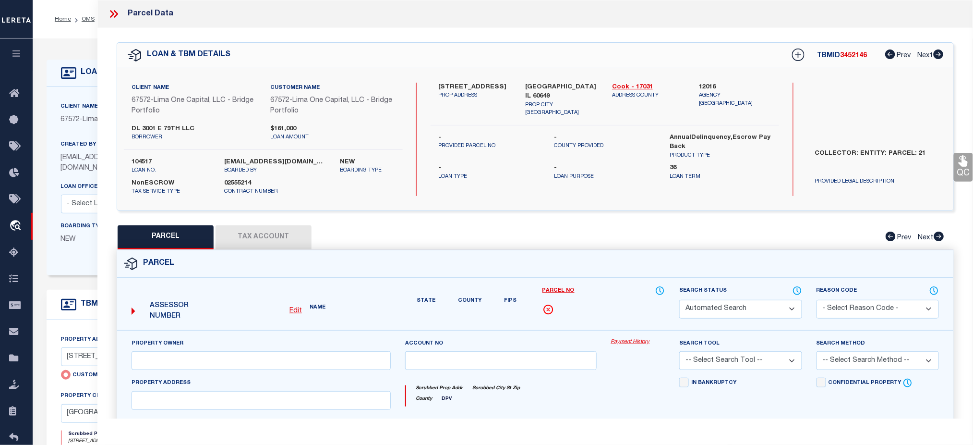
type input "CHICAGO IL 60649"
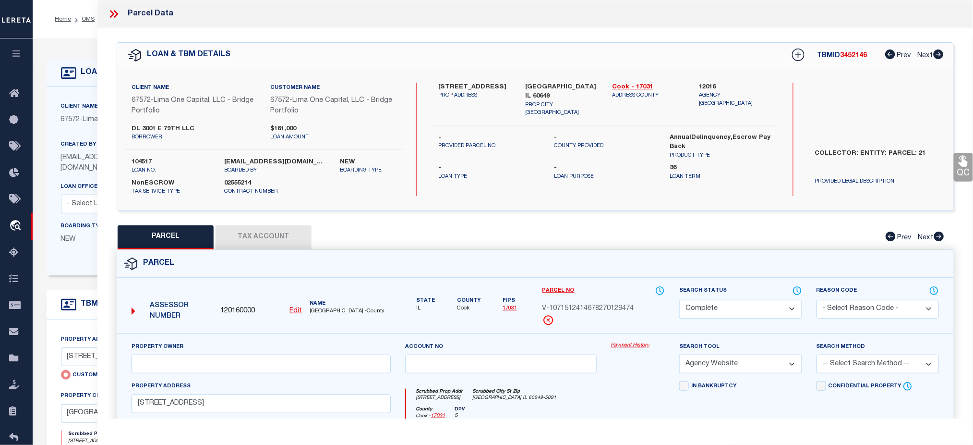
click at [636, 348] on link "Payment History" at bounding box center [638, 345] width 54 height 8
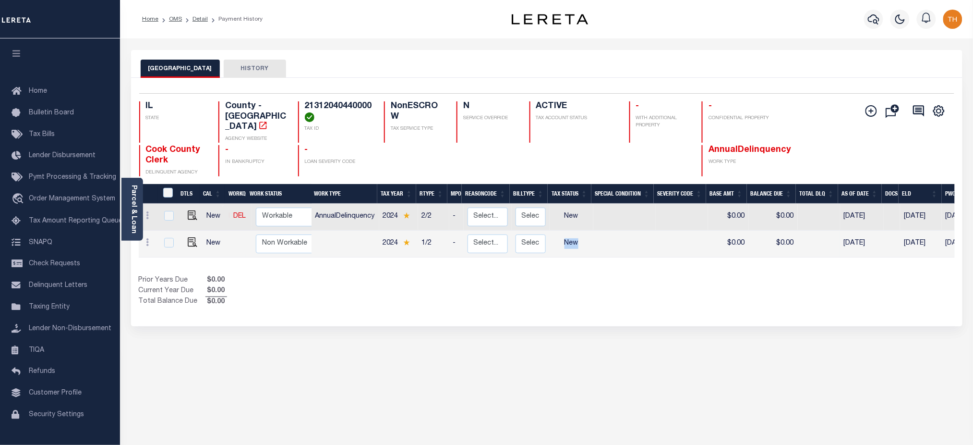
drag, startPoint x: 582, startPoint y: 237, endPoint x: 563, endPoint y: 236, distance: 18.8
click at [563, 236] on td "New" at bounding box center [572, 243] width 44 height 27
checkbox input "true"
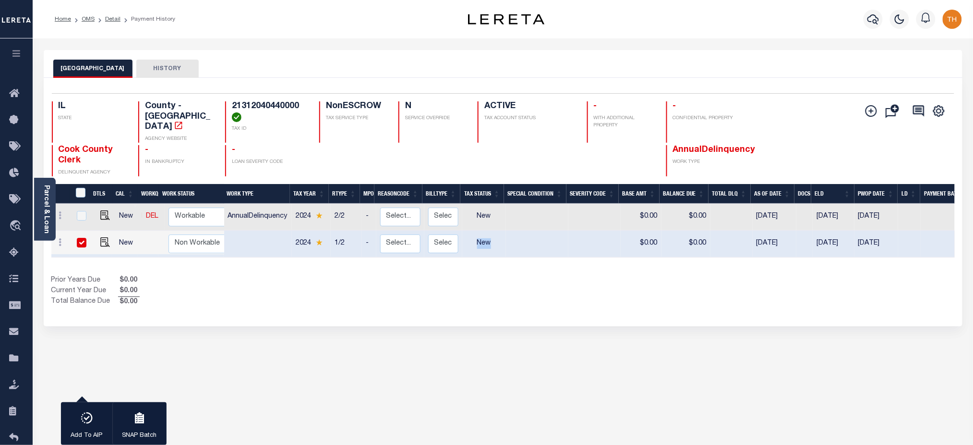
click at [19, 58] on icon "button" at bounding box center [16, 53] width 11 height 9
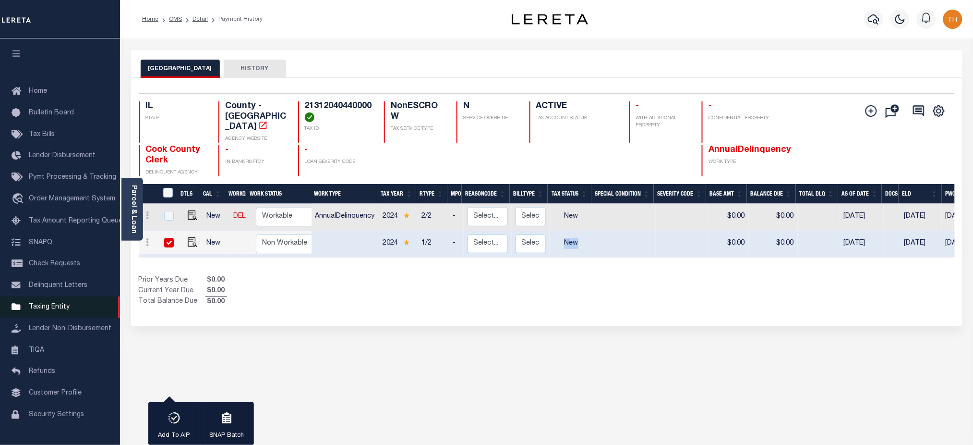
click at [50, 310] on span "Taxing Entity" at bounding box center [49, 306] width 41 height 7
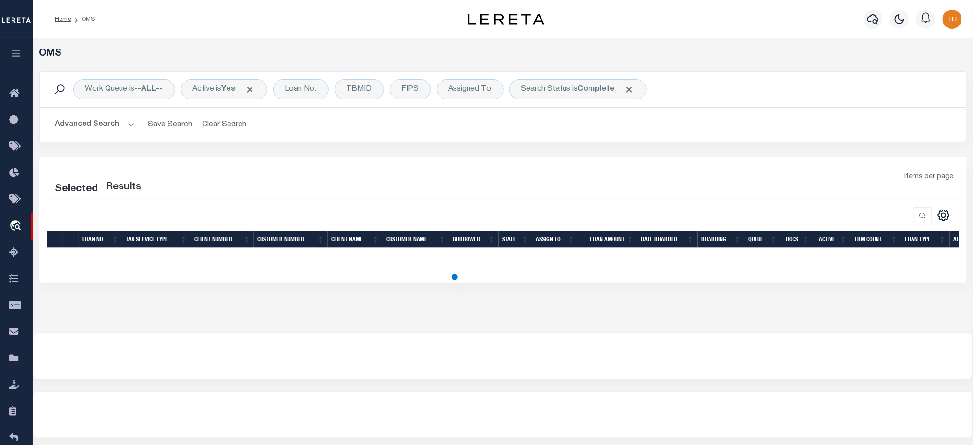
select select "200"
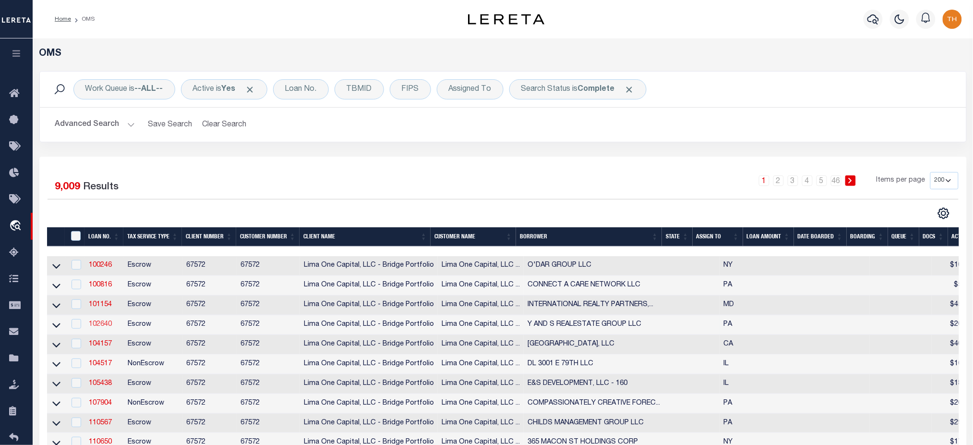
click at [101, 327] on link "102640" at bounding box center [100, 324] width 23 height 7
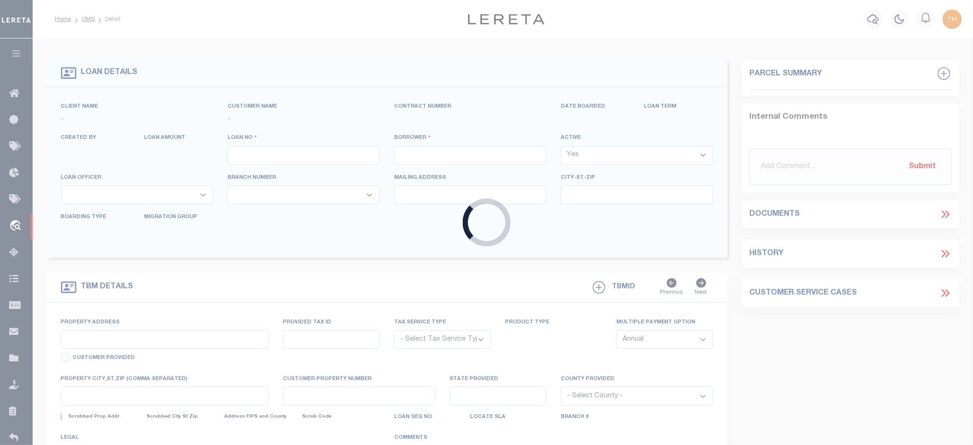
type input "102640"
type input "Y AND S REALESTATE GROUP LLC"
select select
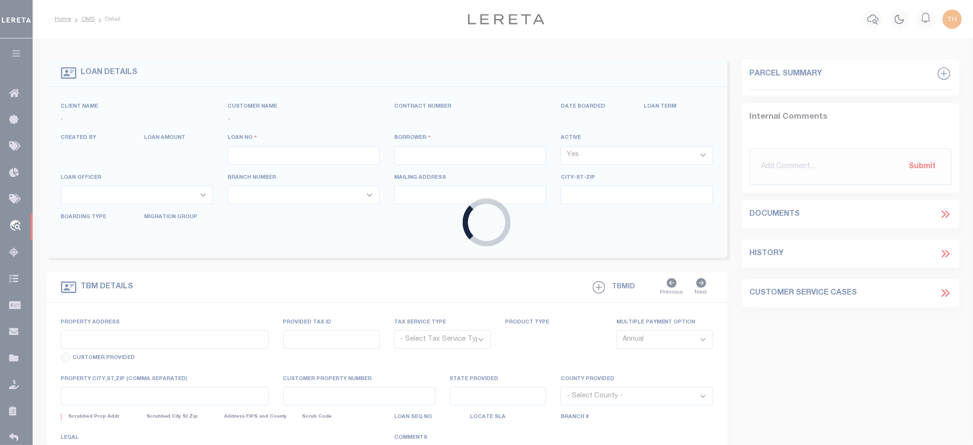
select select
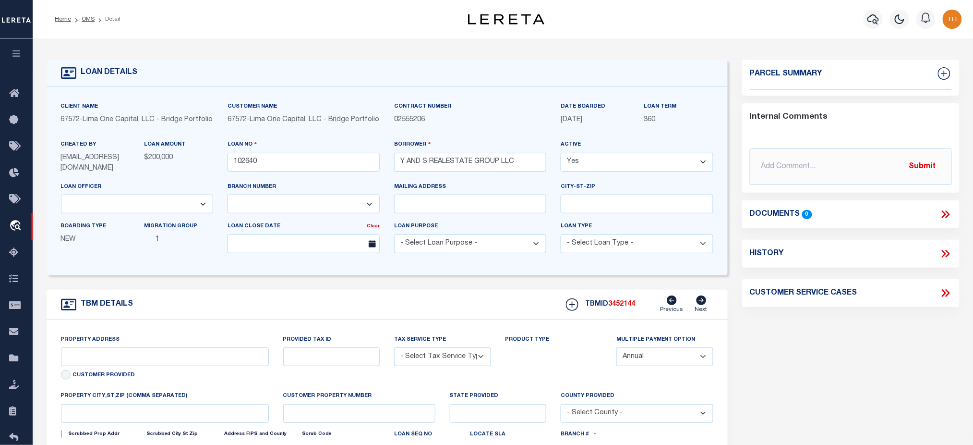
type input "[STREET_ADDRESS]"
radio input "true"
select select "Escrow"
select select
type input "[GEOGRAPHIC_DATA] [GEOGRAPHIC_DATA] 19144"
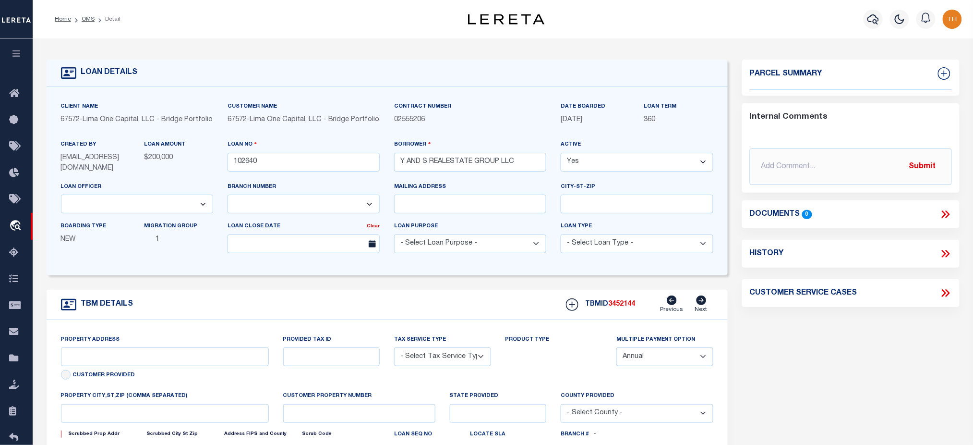
type input "102640-1"
type input "PA"
type textarea "COLLECTOR: ENTITY: PARCEL: 592039300"
type textarea "Compare"
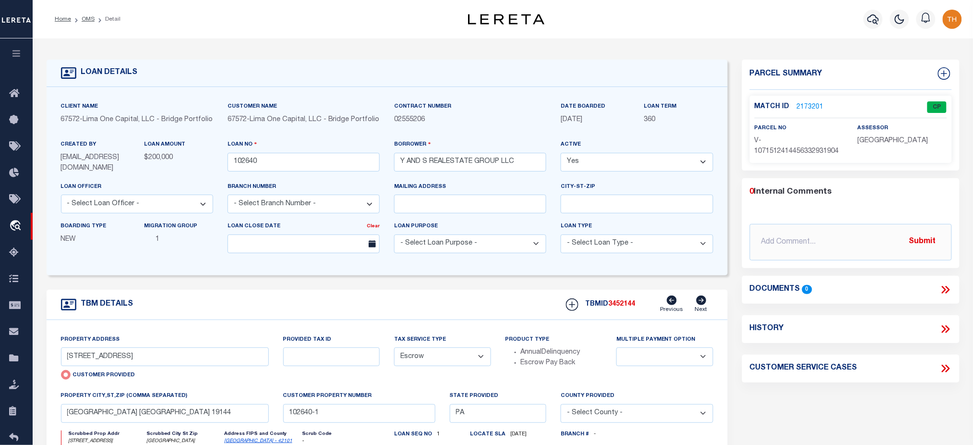
click at [816, 106] on link "2173201" at bounding box center [810, 107] width 27 height 10
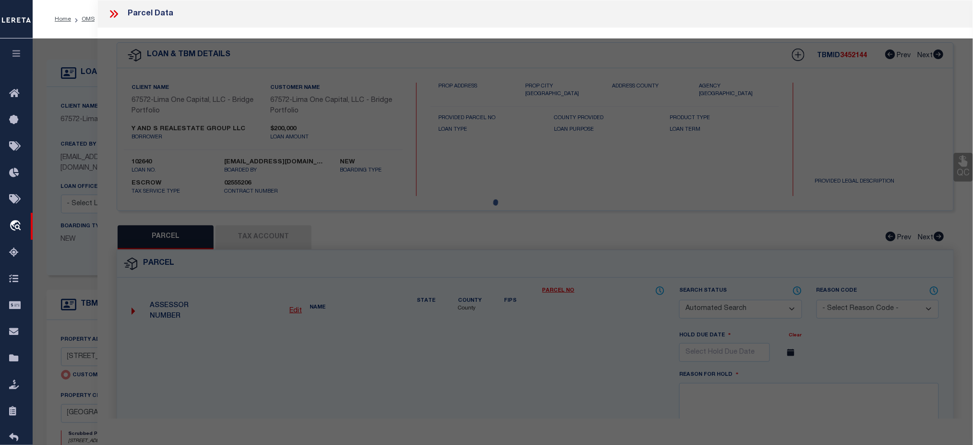
checkbox input "false"
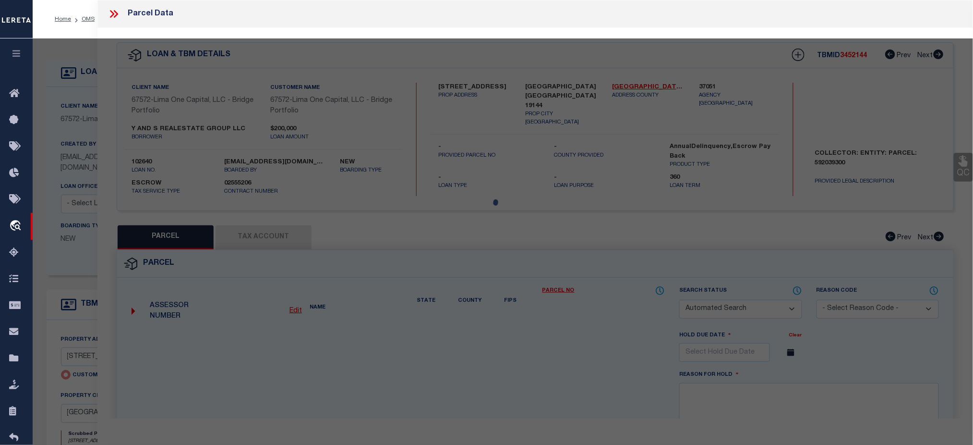
select select "CP"
type input "[STREET_ADDRESS]"
checkbox input "false"
type input "[GEOGRAPHIC_DATA] [GEOGRAPHIC_DATA] 19144"
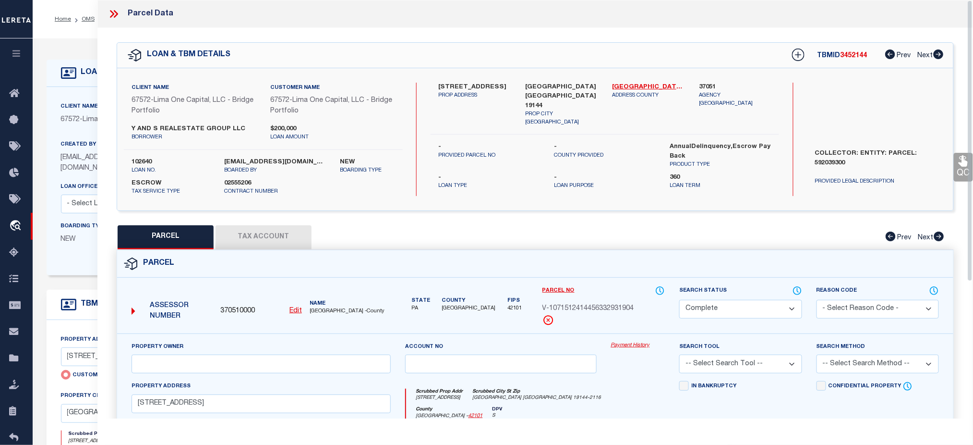
click at [265, 235] on button "Tax Account" at bounding box center [264, 237] width 96 height 24
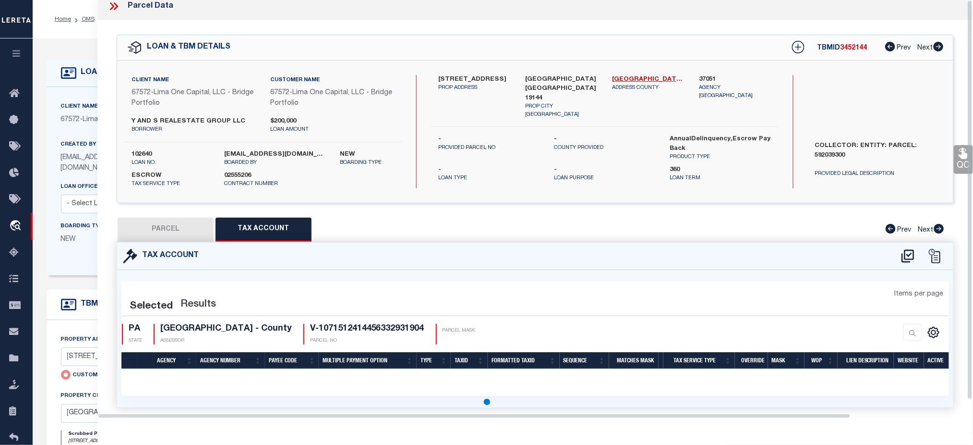
select select "100"
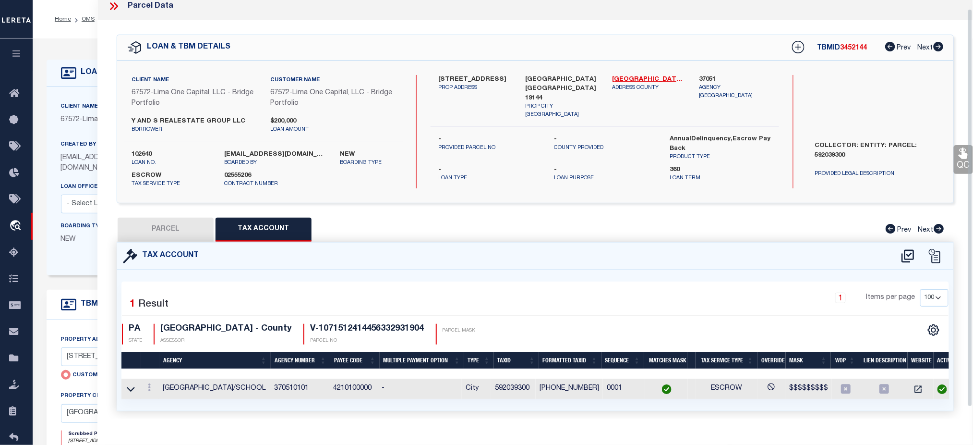
scroll to position [10, 0]
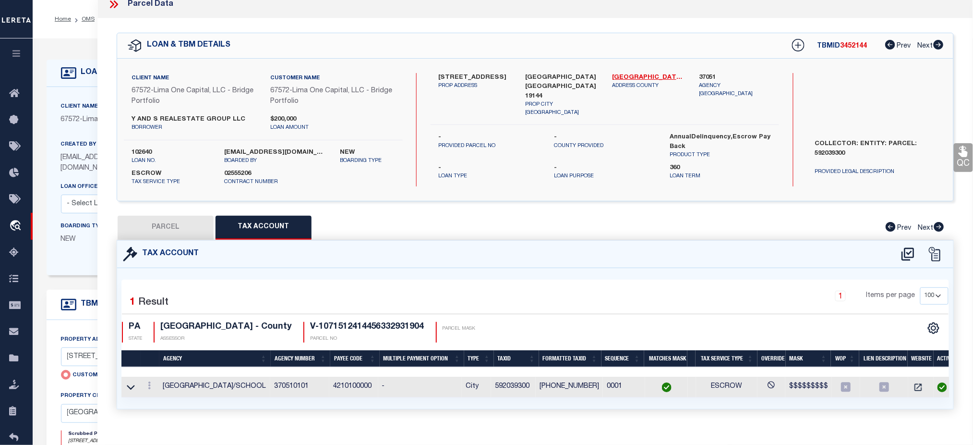
click at [195, 227] on button "PARCEL" at bounding box center [166, 228] width 96 height 24
select select "AS"
checkbox input "false"
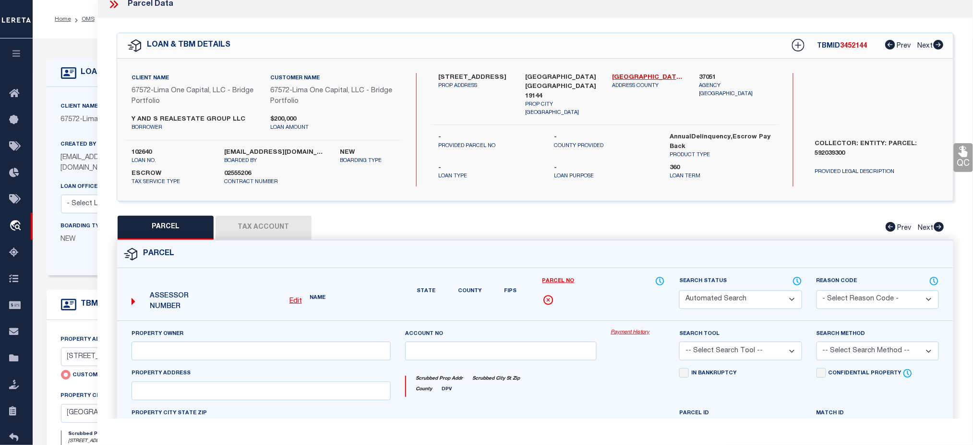
select select "CP"
type input "[STREET_ADDRESS]"
checkbox input "false"
type input "[GEOGRAPHIC_DATA] [GEOGRAPHIC_DATA] 19144"
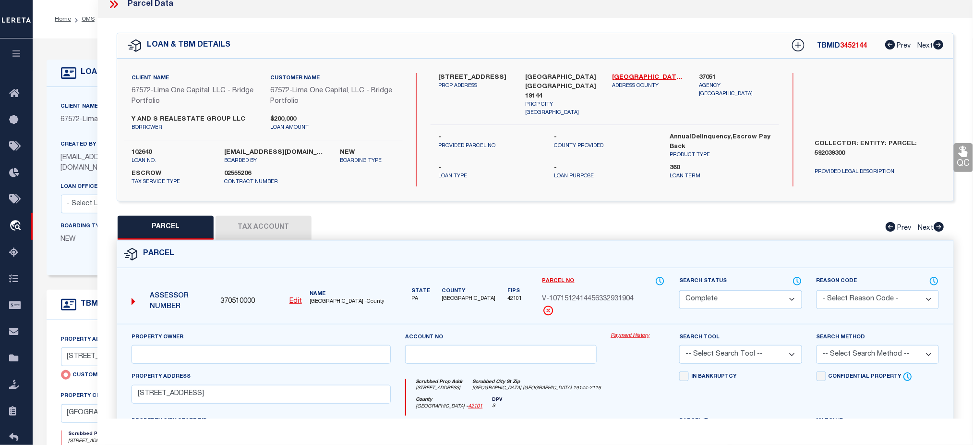
click at [641, 337] on link "Payment History" at bounding box center [638, 336] width 54 height 8
click at [114, 11] on div "Parcel Data" at bounding box center [535, 4] width 876 height 28
click at [280, 226] on button "Tax Account" at bounding box center [264, 228] width 96 height 24
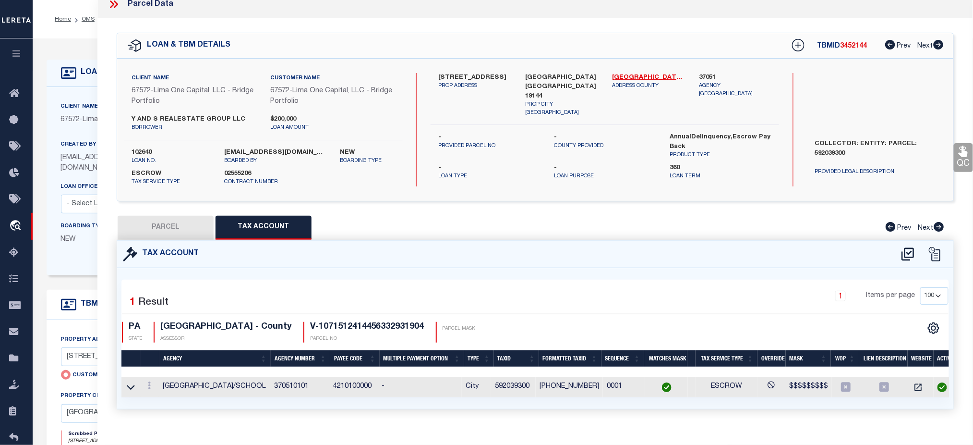
select select "100"
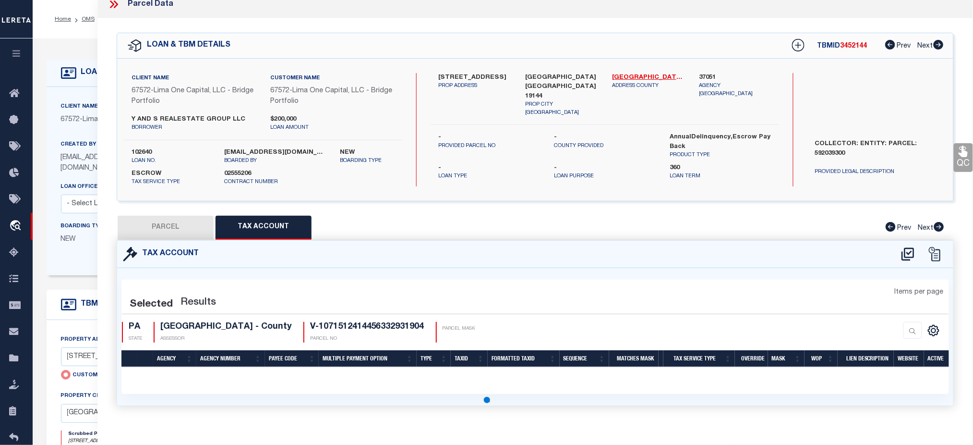
select select "100"
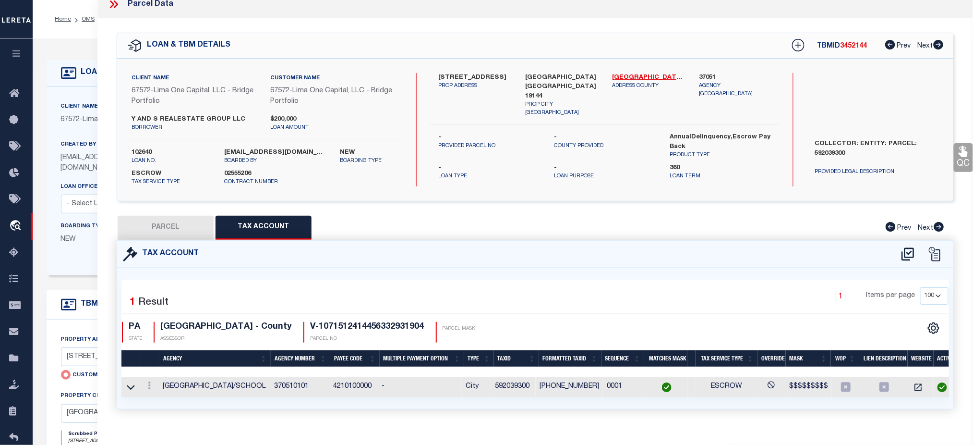
scroll to position [64, 0]
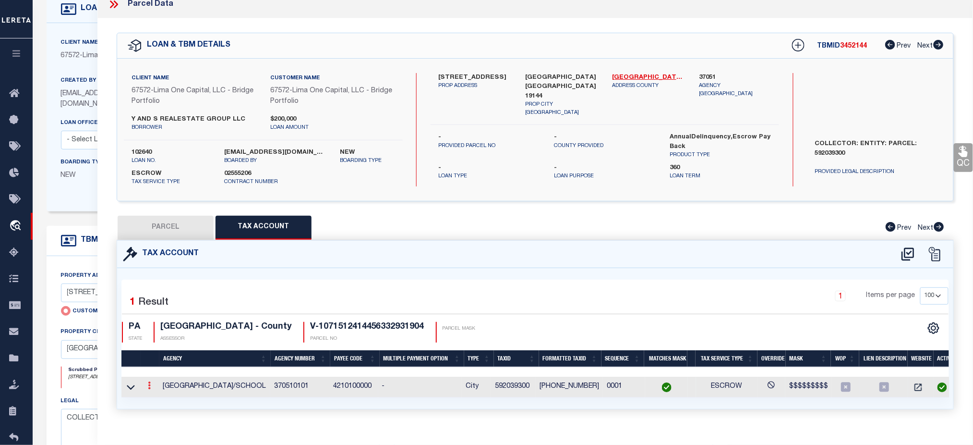
click at [150, 385] on icon at bounding box center [149, 385] width 3 height 8
click at [160, 399] on icon "" at bounding box center [160, 399] width 7 height 7
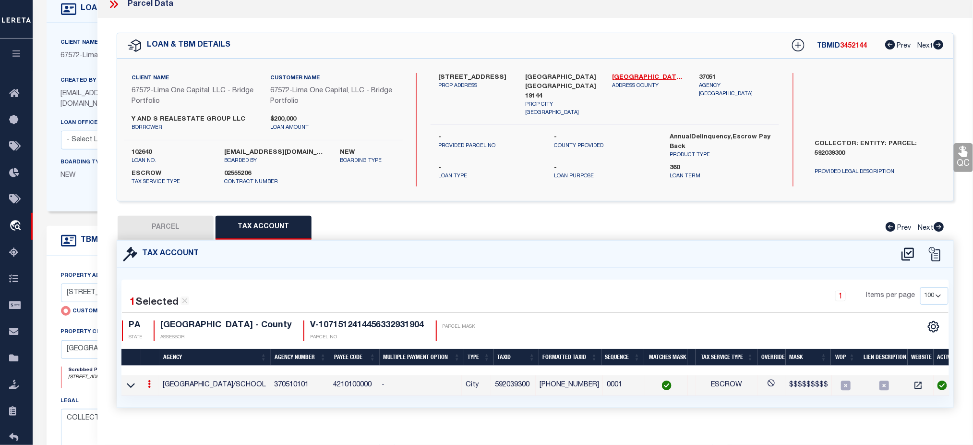
type input "592039300"
type textarea "$$$$$$$$$"
checkbox input "true"
type input "XX-X-XXXXXX*"
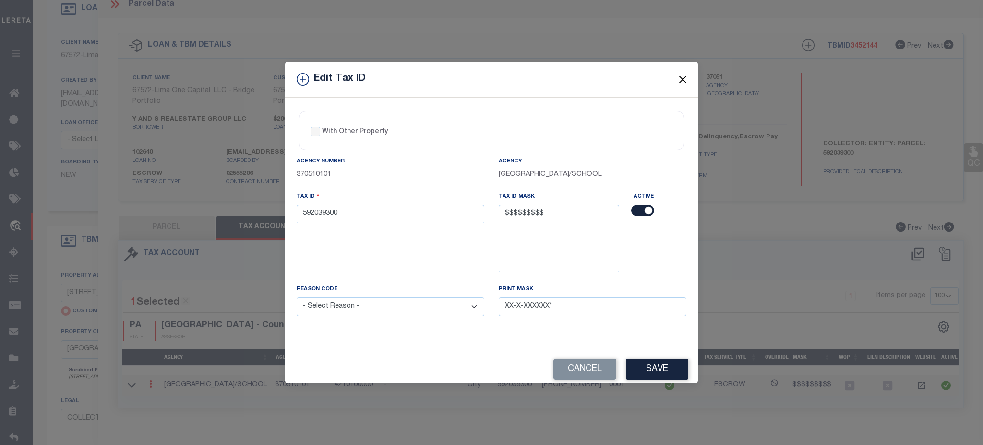
click at [687, 75] on button "Close" at bounding box center [683, 79] width 12 height 12
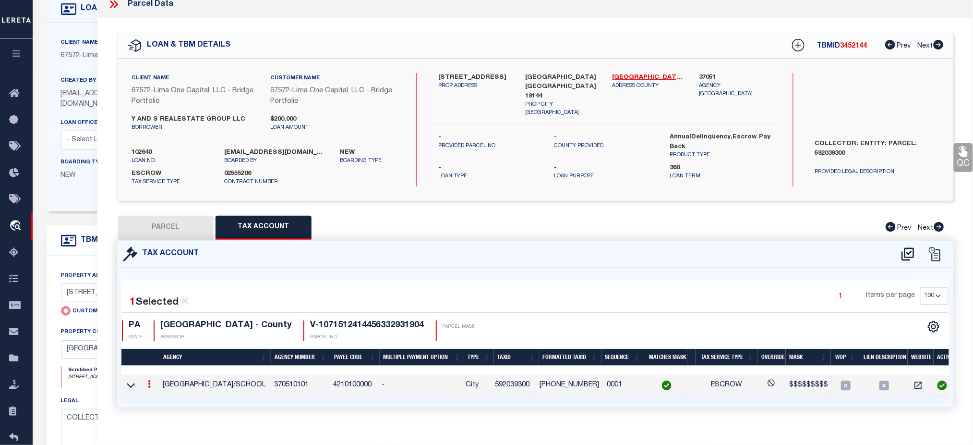
click at [175, 228] on button "PARCEL" at bounding box center [166, 228] width 96 height 24
select select "AS"
checkbox input "false"
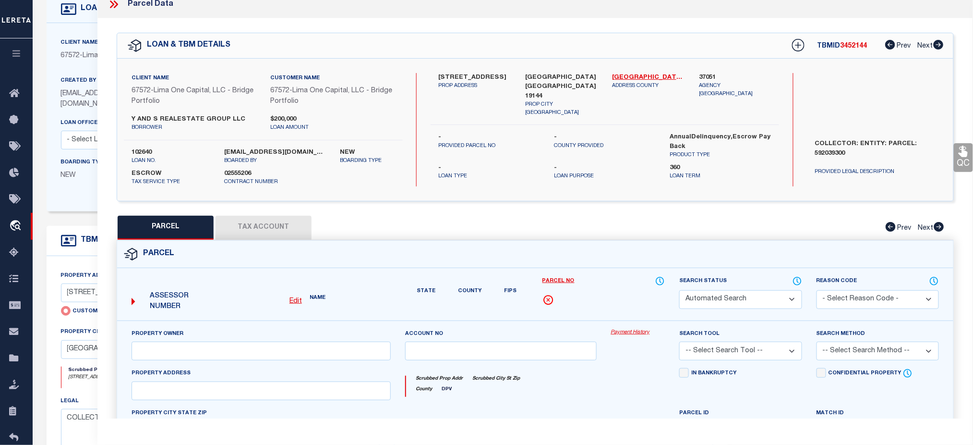
select select "CP"
type input "67 EAST HIGH STREET"
checkbox input "false"
type input "PHILADELPHIA PA 19144"
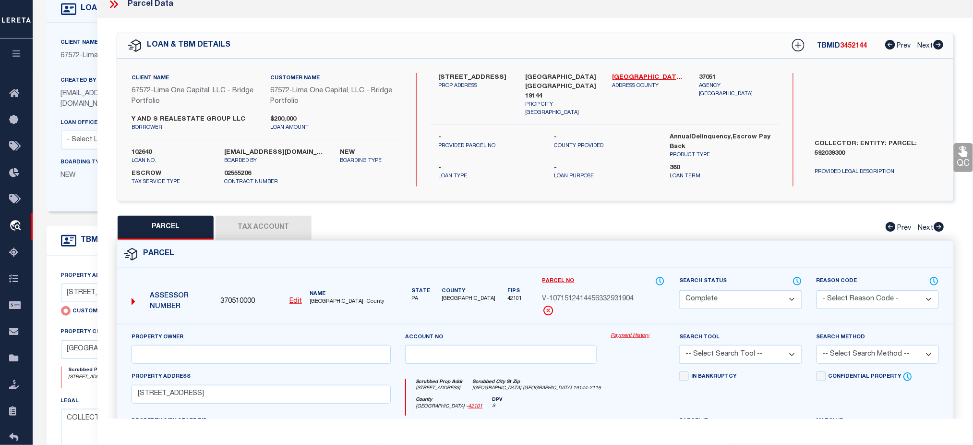
click at [628, 336] on link "Payment History" at bounding box center [638, 336] width 54 height 8
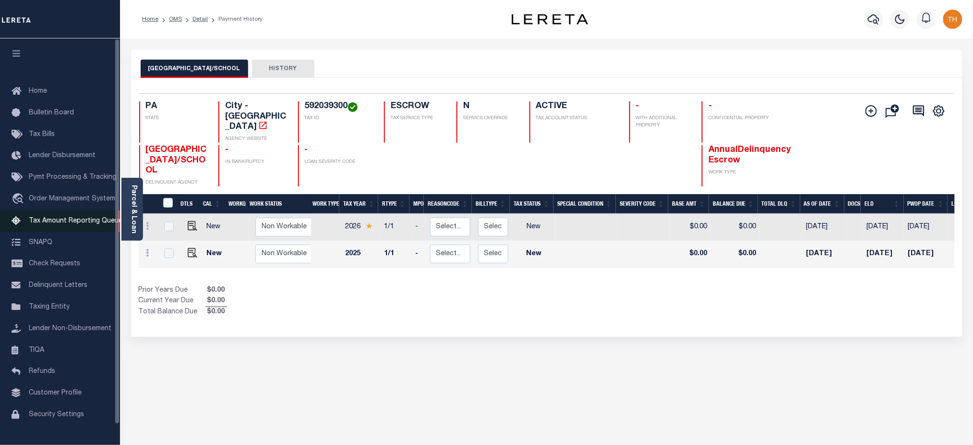
click at [87, 224] on span "Tax Amount Reporting Queue" at bounding box center [76, 220] width 94 height 7
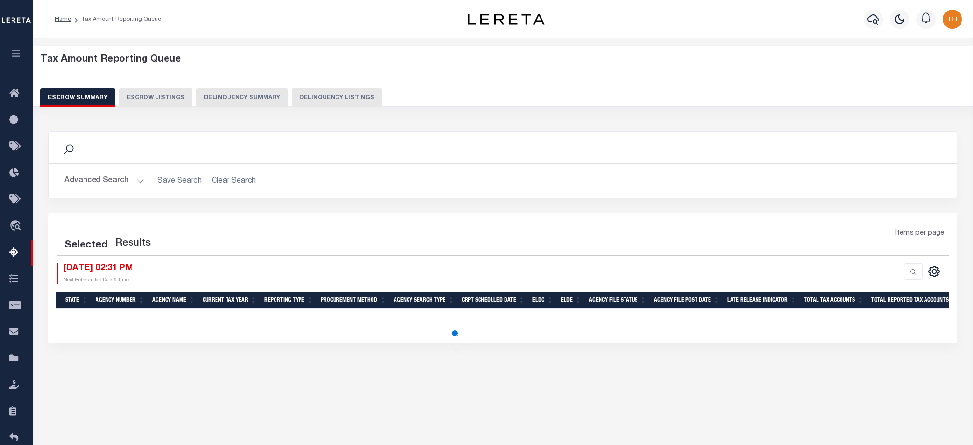
select select "100"
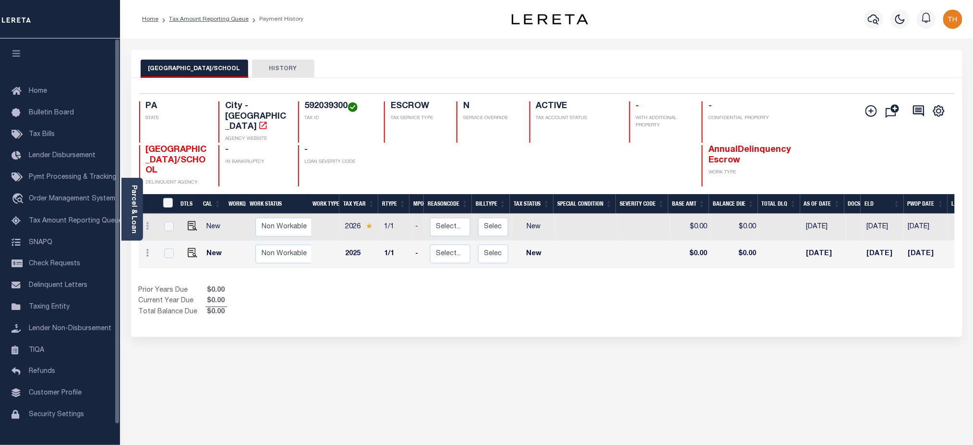
click at [13, 53] on icon "button" at bounding box center [16, 53] width 11 height 9
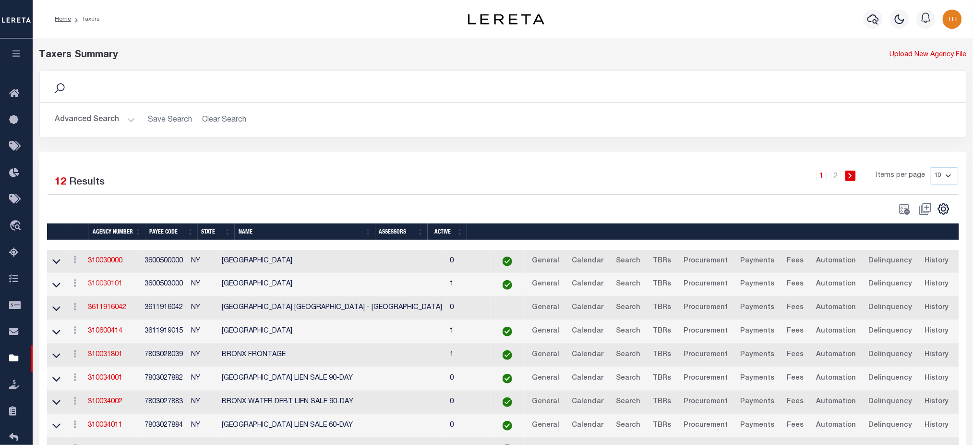
click at [118, 287] on link "310030101" at bounding box center [105, 283] width 35 height 7
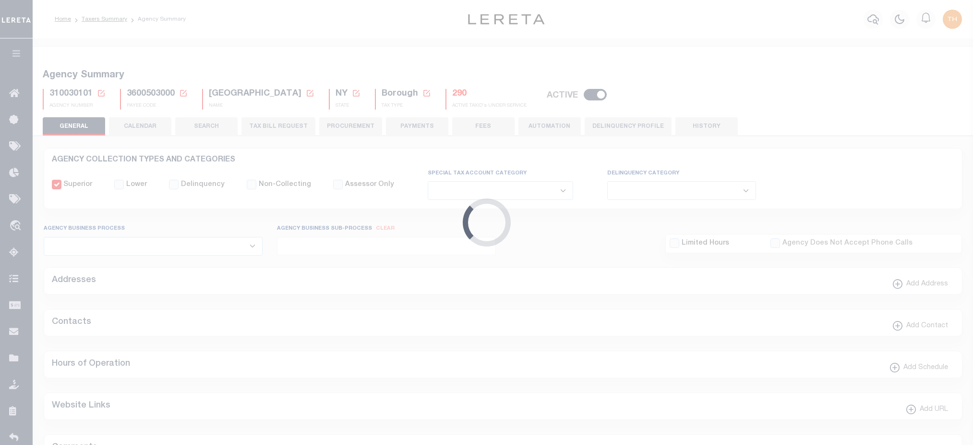
select select
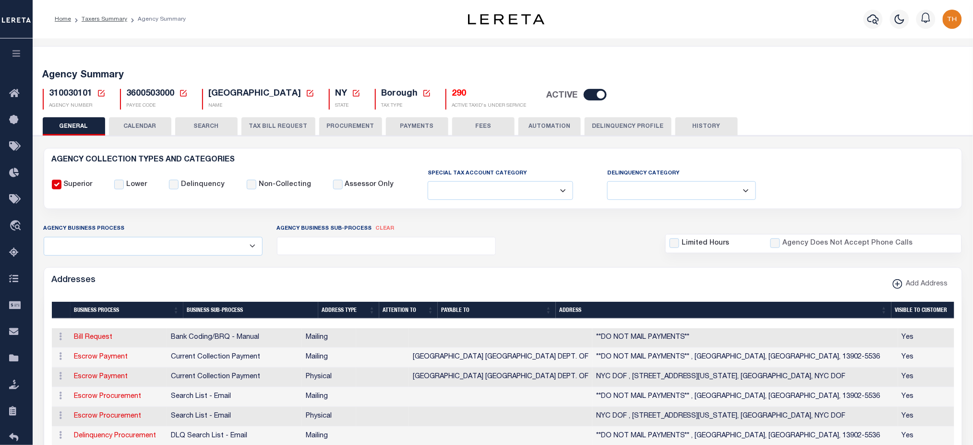
click at [149, 123] on button "CALENDAR" at bounding box center [140, 126] width 62 height 18
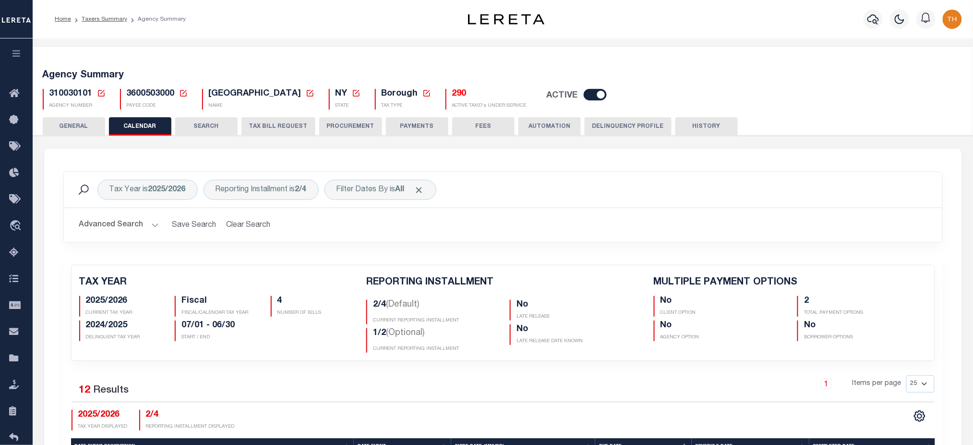
checkbox input "false"
type input "2"
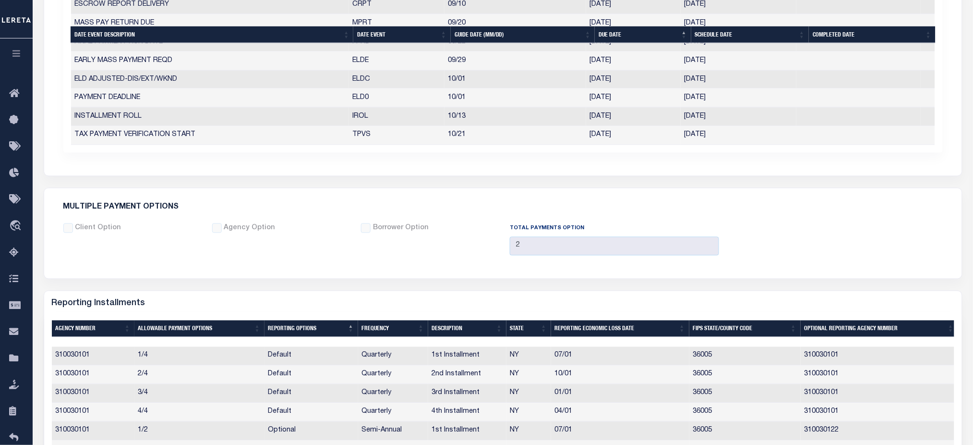
scroll to position [674, 0]
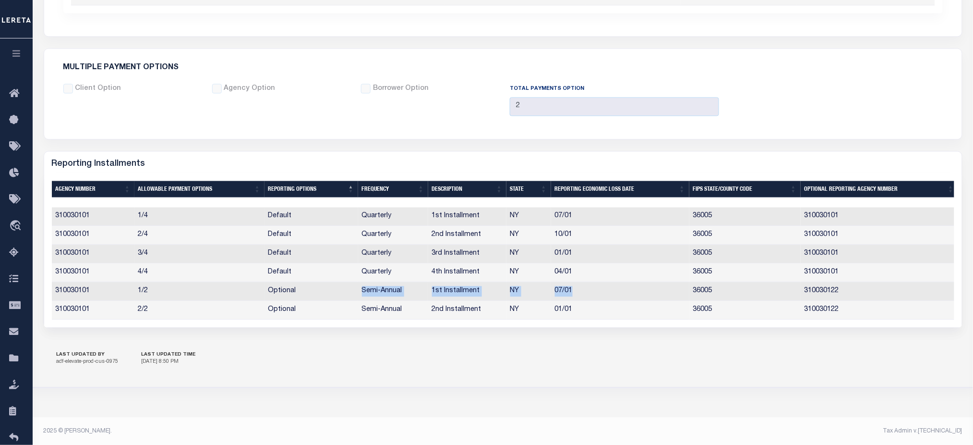
drag, startPoint x: 359, startPoint y: 292, endPoint x: 592, endPoint y: 297, distance: 232.4
click at [592, 297] on tr "310030101 1/2 Optional Semi-Annual 1st Installment [GEOGRAPHIC_DATA] 07/01 3600…" at bounding box center [505, 291] width 906 height 19
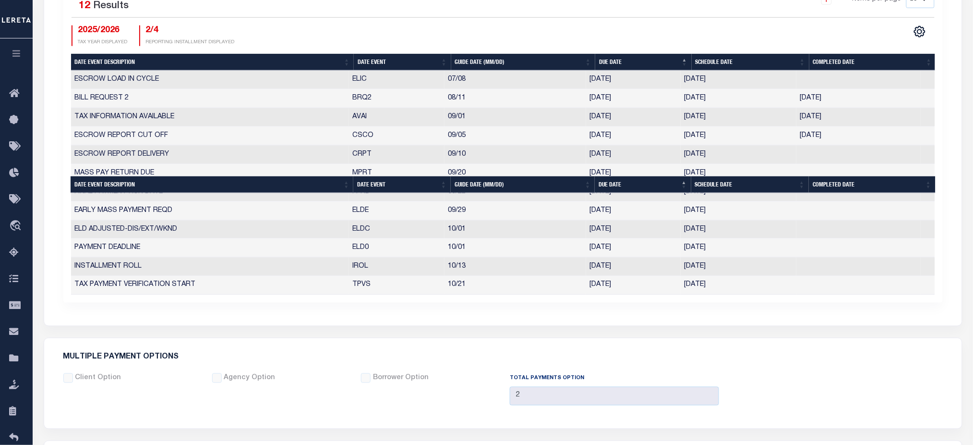
scroll to position [682, 0]
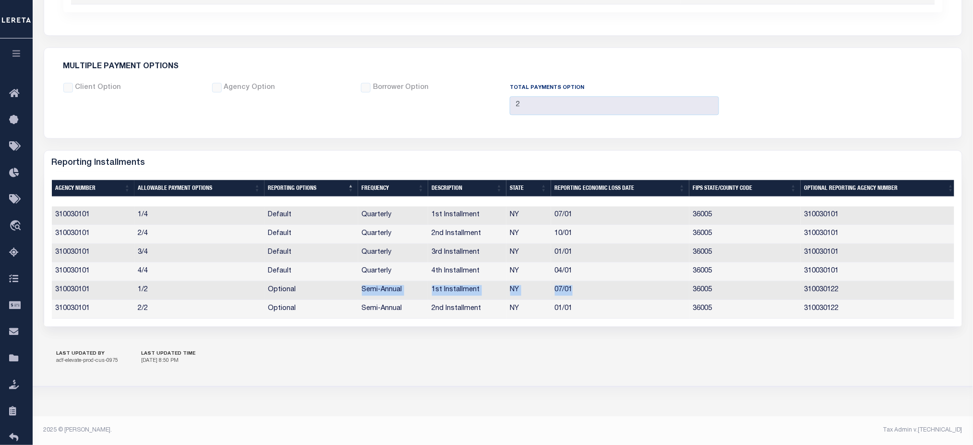
drag, startPoint x: 580, startPoint y: 282, endPoint x: 586, endPoint y: 290, distance: 9.7
click at [580, 282] on td "07/01" at bounding box center [620, 290] width 138 height 19
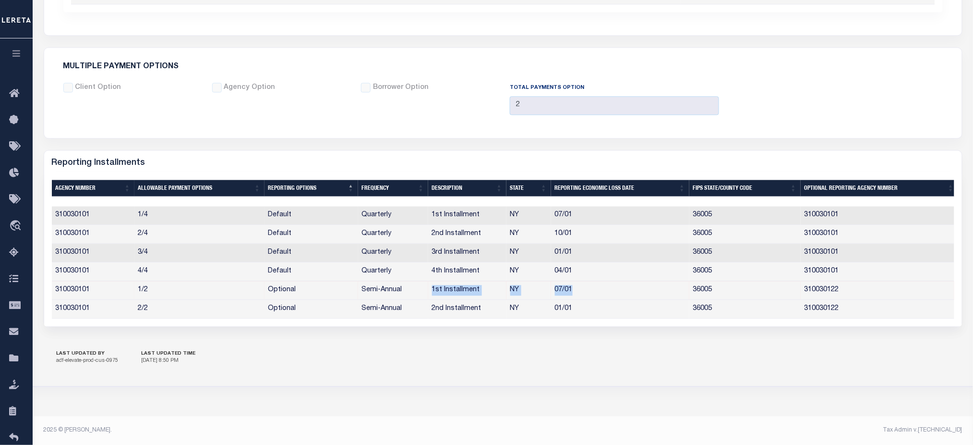
drag, startPoint x: 598, startPoint y: 288, endPoint x: 425, endPoint y: 287, distance: 172.8
click at [425, 287] on tr "310030101 1/2 Optional Semi-Annual 1st Installment [GEOGRAPHIC_DATA] 07/01 3600…" at bounding box center [505, 290] width 906 height 19
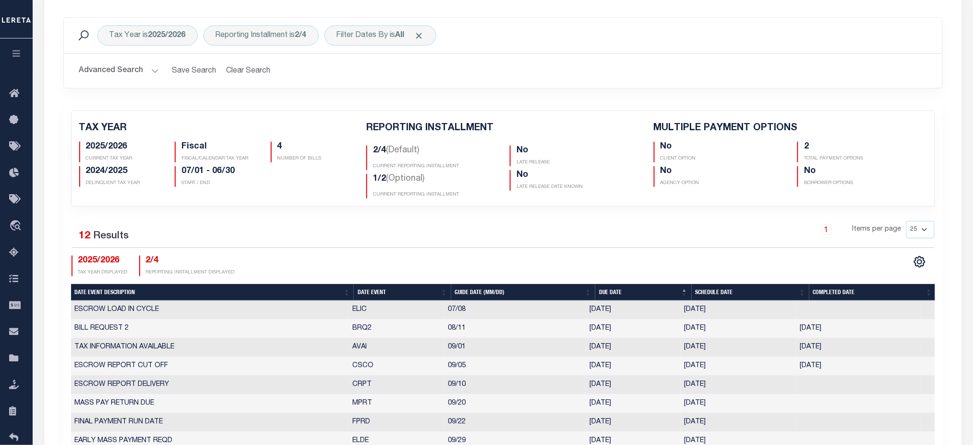
scroll to position [106, 0]
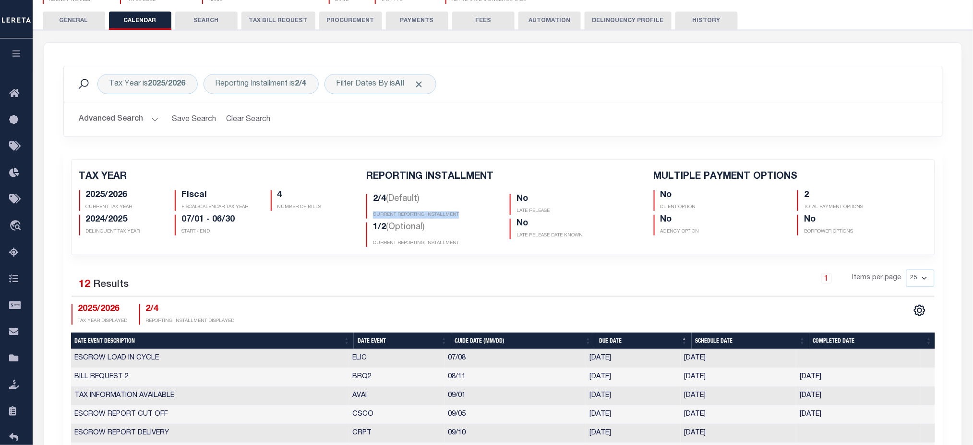
drag, startPoint x: 373, startPoint y: 215, endPoint x: 462, endPoint y: 213, distance: 89.3
click at [462, 213] on p "CURRENT REPORTING INSTALLMENT" at bounding box center [434, 214] width 122 height 7
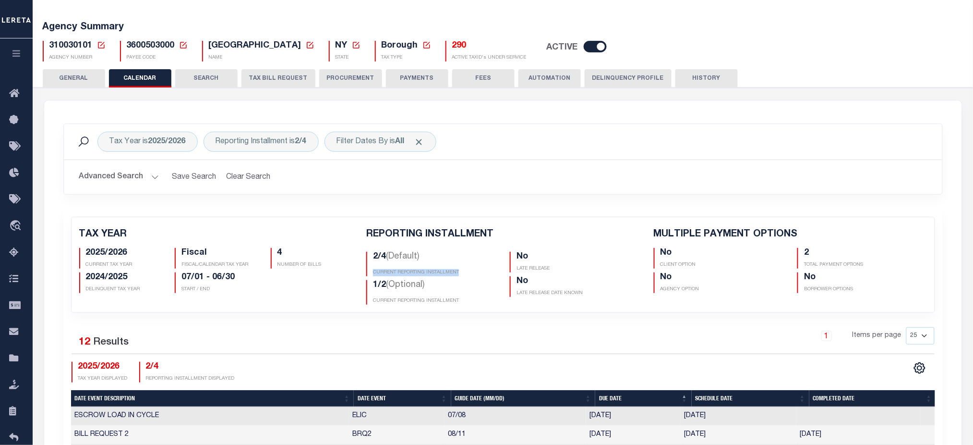
scroll to position [42, 0]
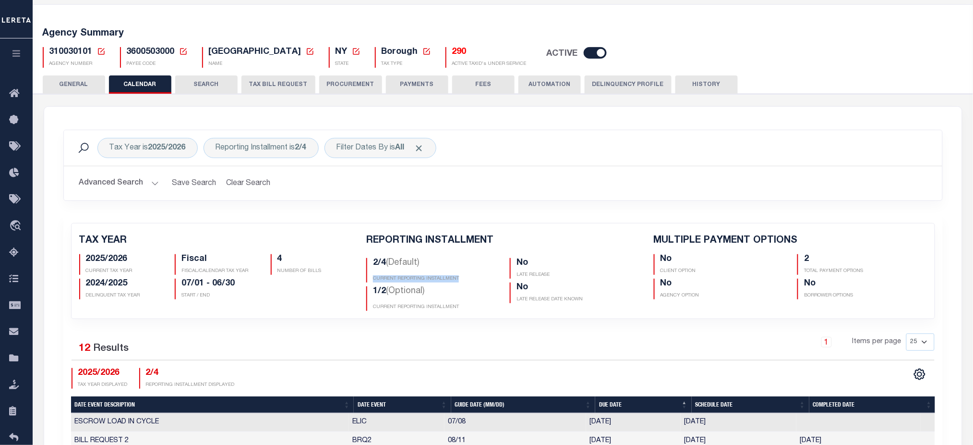
drag, startPoint x: 403, startPoint y: 41, endPoint x: 498, endPoint y: 62, distance: 97.5
click at [498, 62] on div "310030101 Agency Number Edit Cancel Ok" at bounding box center [503, 53] width 935 height 28
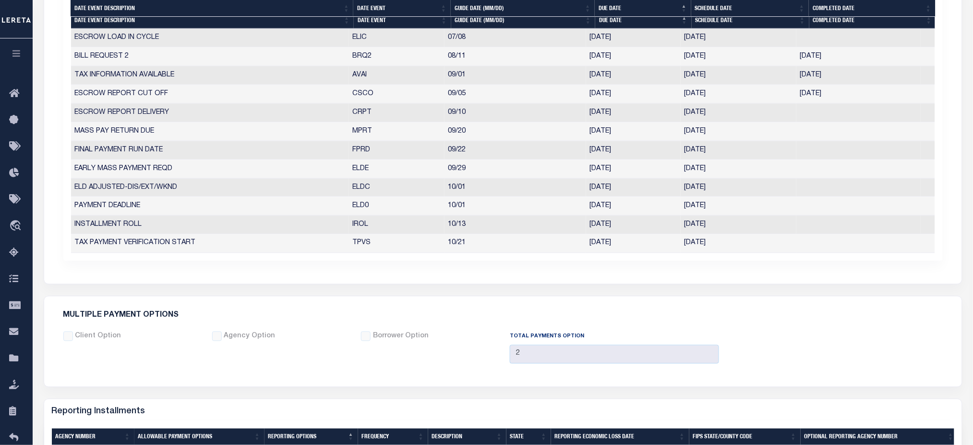
scroll to position [618, 0]
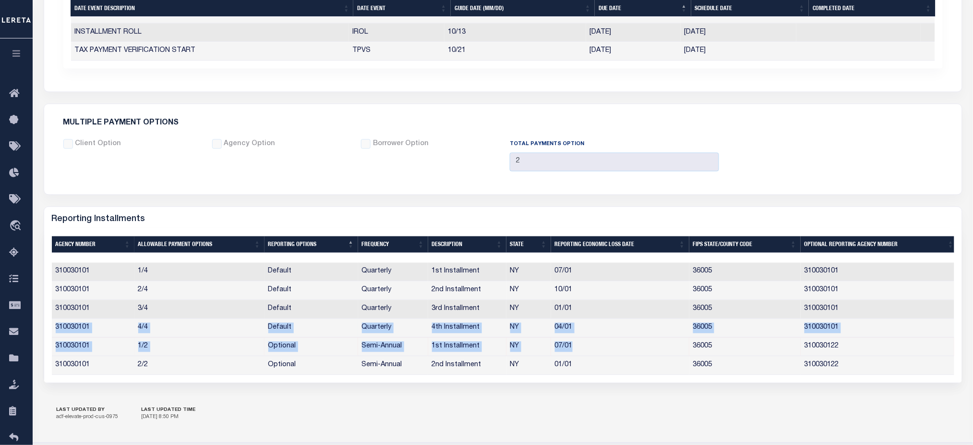
drag, startPoint x: 576, startPoint y: 345, endPoint x: 57, endPoint y: 330, distance: 519.7
click at [57, 330] on tbody "310030101 1/4 Default Quarterly 1st Installment NY 07/01 36005 310030101 310030…" at bounding box center [505, 319] width 906 height 112
drag, startPoint x: 837, startPoint y: 348, endPoint x: 272, endPoint y: 341, distance: 565.6
click at [272, 341] on tr "310030101 1/2 Optional Semi-Annual 1st Installment [GEOGRAPHIC_DATA] 07/01 3600…" at bounding box center [505, 347] width 906 height 19
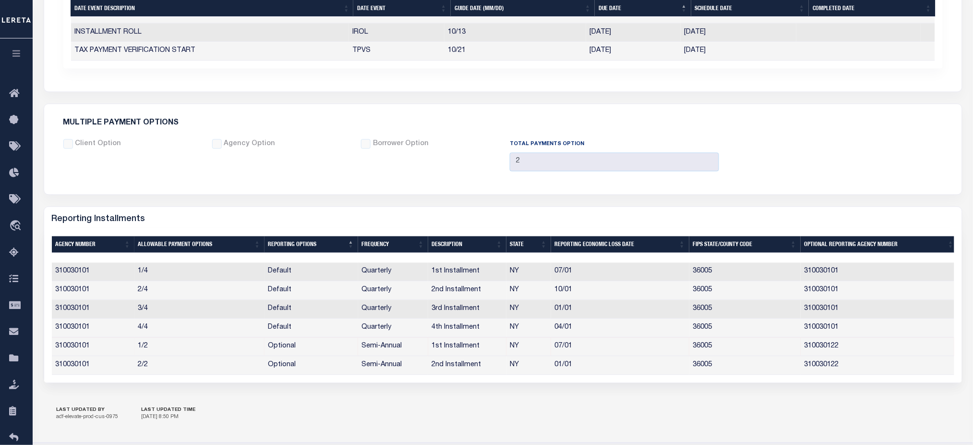
click at [310, 382] on div "1 Selected 6 Results Items per page" at bounding box center [503, 306] width 918 height 154
drag, startPoint x: 263, startPoint y: 304, endPoint x: 289, endPoint y: 305, distance: 25.9
click at [289, 305] on tr "310030101 3/4 Default Quarterly 3rd Installment NY 01/01 36005 310030101" at bounding box center [505, 309] width 906 height 19
drag, startPoint x: 264, startPoint y: 350, endPoint x: 300, endPoint y: 352, distance: 36.1
click at [300, 352] on td "Optional" at bounding box center [312, 347] width 94 height 19
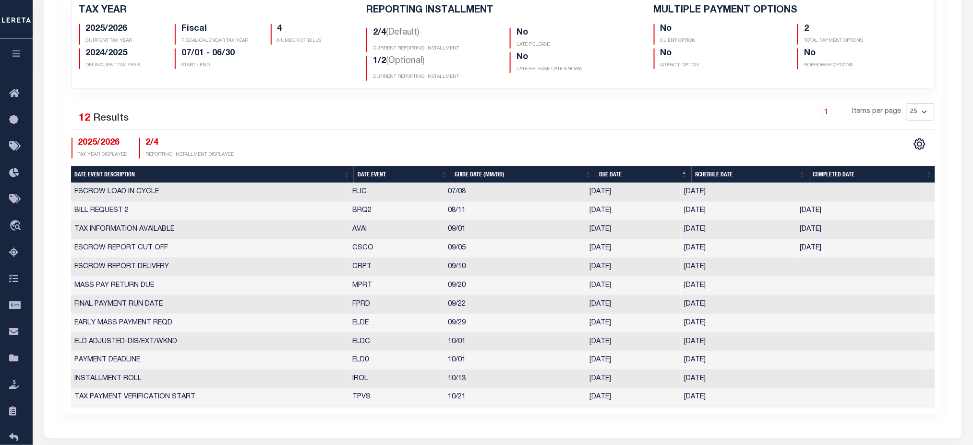
scroll to position [0, 0]
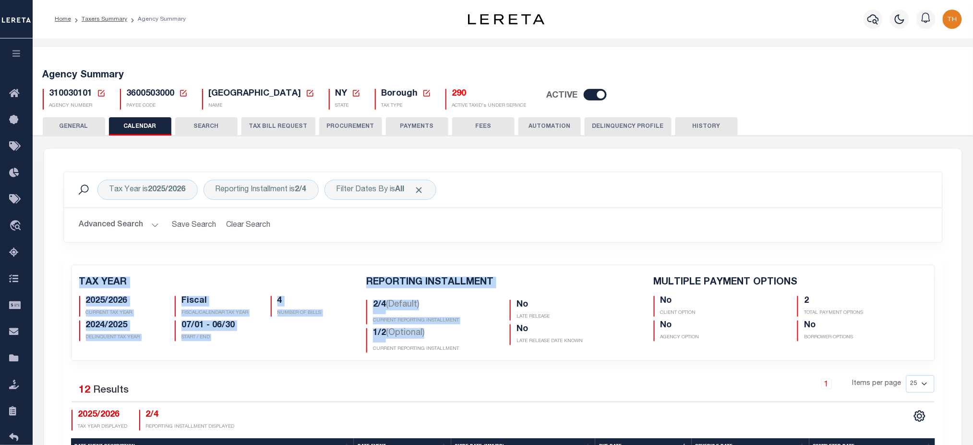
drag, startPoint x: 76, startPoint y: 282, endPoint x: 475, endPoint y: 333, distance: 402.2
click at [495, 334] on div "TAX YEAR 2025/2026 CURRENT TAX YEAR Fiscal FISCAL/CALENDAR TAX YEAR 4 NUMBER OF…" at bounding box center [503, 312] width 878 height 95
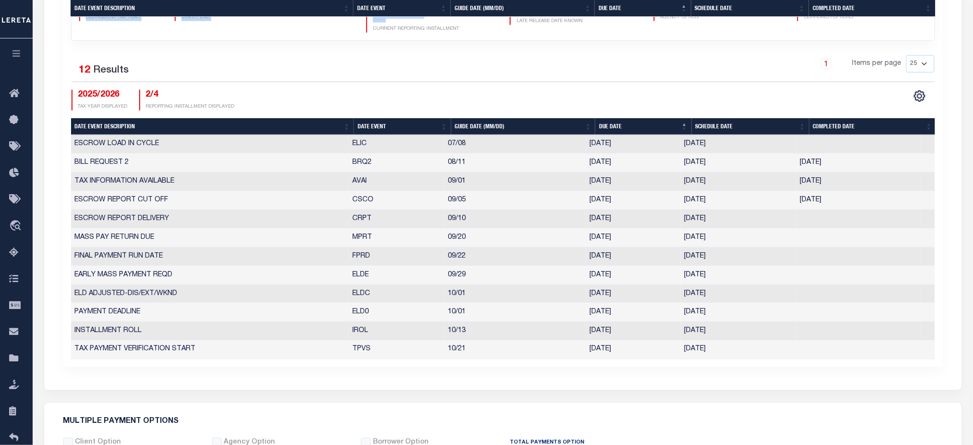
scroll to position [576, 0]
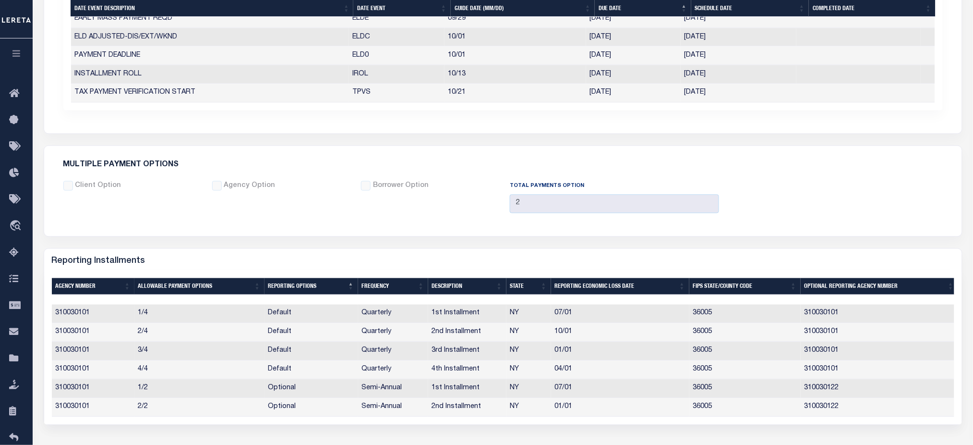
click at [346, 249] on div "Tax Year is 2025/2026 Reporting Installment is 2/4 Filter Dates By is All Searc…" at bounding box center [503, 22] width 919 height 901
drag, startPoint x: 359, startPoint y: 388, endPoint x: 593, endPoint y: 388, distance: 234.8
click at [593, 388] on tr "310030101 1/2 Optional Semi-Annual 1st Installment [GEOGRAPHIC_DATA] 07/01 3600…" at bounding box center [505, 388] width 906 height 19
drag, startPoint x: 130, startPoint y: 331, endPoint x: 578, endPoint y: 343, distance: 448.6
click at [578, 343] on tbody "310030101 1/4 Default Quarterly 1st Installment NY 07/01 36005 310030101 310030…" at bounding box center [505, 360] width 906 height 112
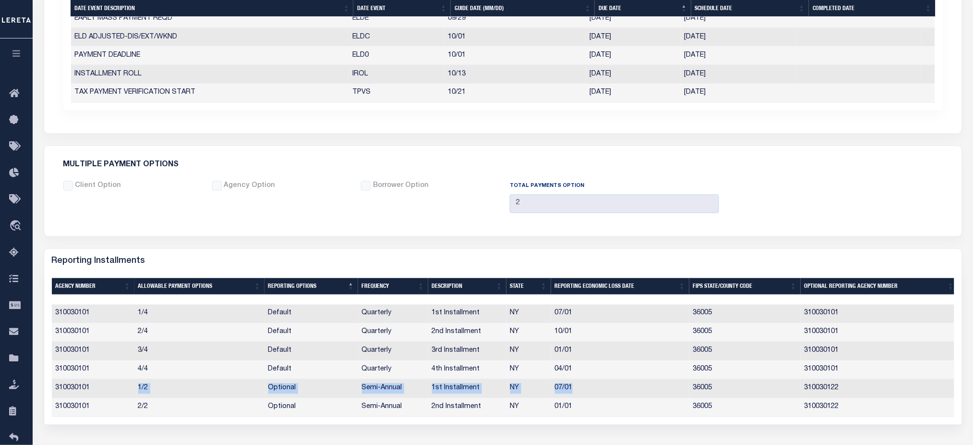
drag, startPoint x: 130, startPoint y: 388, endPoint x: 595, endPoint y: 384, distance: 465.2
click at [595, 384] on tr "310030101 1/2 Optional Semi-Annual 1st Installment [GEOGRAPHIC_DATA] 07/01 3600…" at bounding box center [505, 388] width 906 height 19
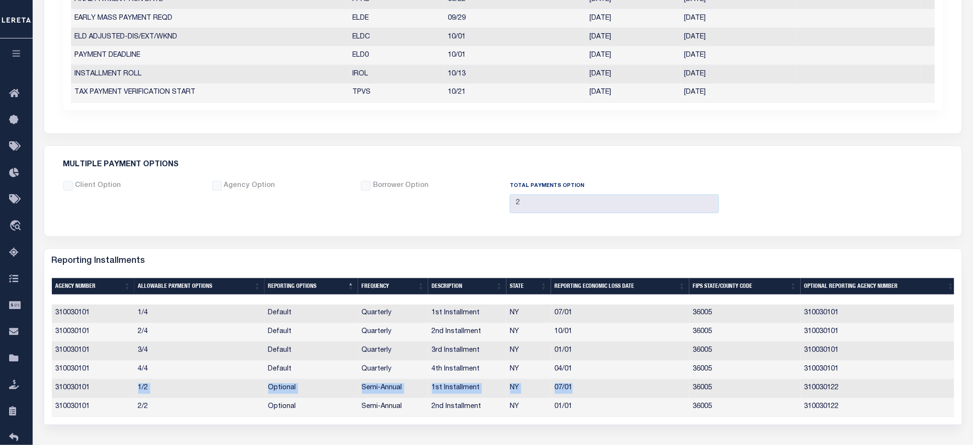
scroll to position [384, 0]
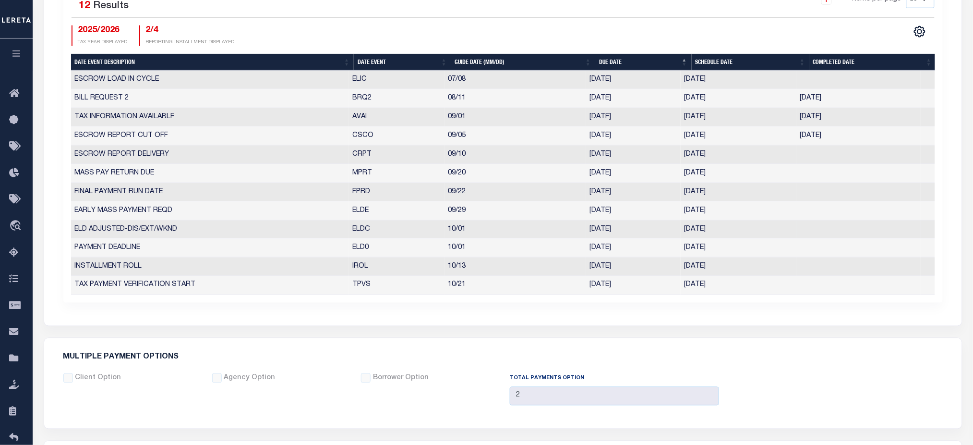
drag, startPoint x: 349, startPoint y: 234, endPoint x: 639, endPoint y: 234, distance: 290.0
click at [639, 234] on tr "ELD ADJUSTED-DIS/EXT/WKND ELDC 10/01 [DATE] [DATE] 1964704" at bounding box center [503, 229] width 864 height 19
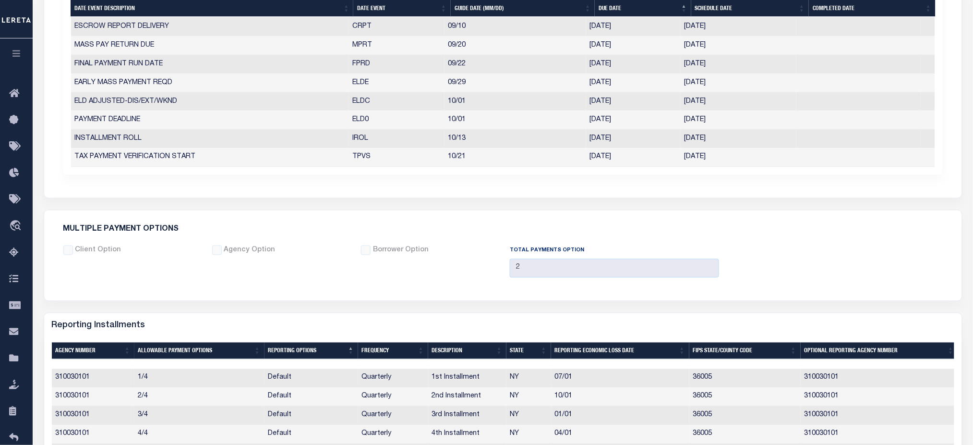
scroll to position [576, 0]
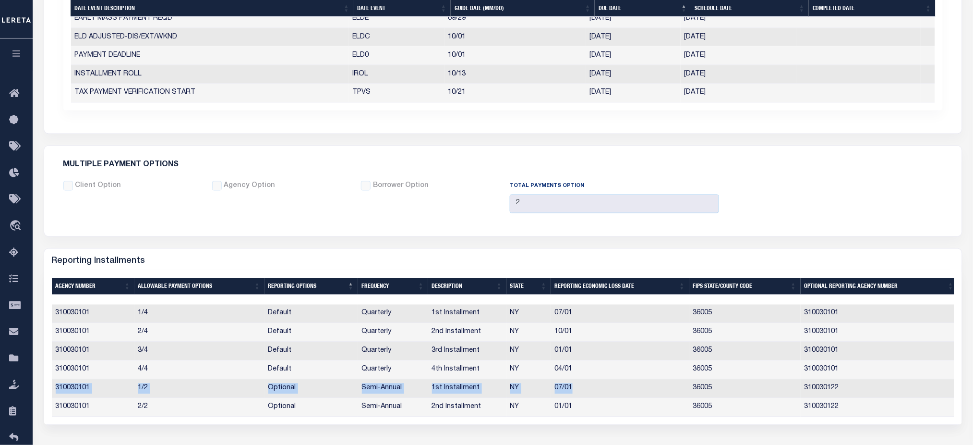
drag, startPoint x: 579, startPoint y: 391, endPoint x: 53, endPoint y: 394, distance: 526.2
click at [53, 394] on tr "310030101 1/2 Optional Semi-Annual 1st Installment [GEOGRAPHIC_DATA] 07/01 3600…" at bounding box center [505, 388] width 906 height 19
drag, startPoint x: 139, startPoint y: 387, endPoint x: 135, endPoint y: 391, distance: 5.5
click at [139, 387] on td "1/2" at bounding box center [199, 388] width 130 height 19
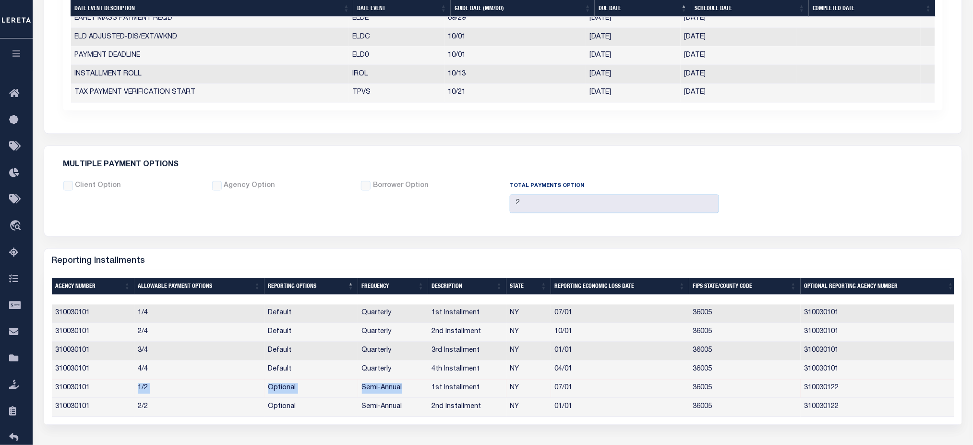
drag, startPoint x: 128, startPoint y: 387, endPoint x: 416, endPoint y: 392, distance: 288.6
click at [416, 392] on tr "310030101 1/2 Optional Semi-Annual 1st Installment [GEOGRAPHIC_DATA] 07/01 3600…" at bounding box center [505, 388] width 906 height 19
drag, startPoint x: 126, startPoint y: 331, endPoint x: 585, endPoint y: 336, distance: 459.0
click at [585, 336] on tr "310030101 2/4 Default Quarterly 2nd Installment NY 10/01 36005 310030101" at bounding box center [505, 332] width 906 height 19
drag, startPoint x: 267, startPoint y: 389, endPoint x: 297, endPoint y: 390, distance: 30.3
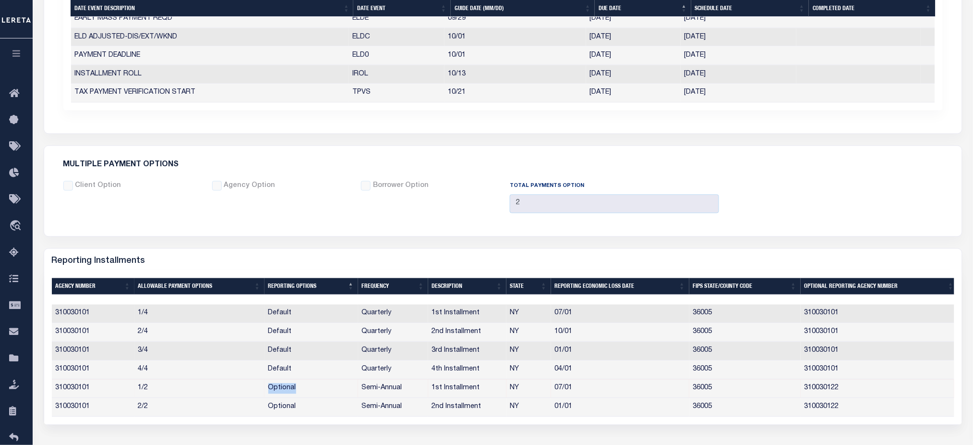
click at [297, 390] on td "Optional" at bounding box center [312, 388] width 94 height 19
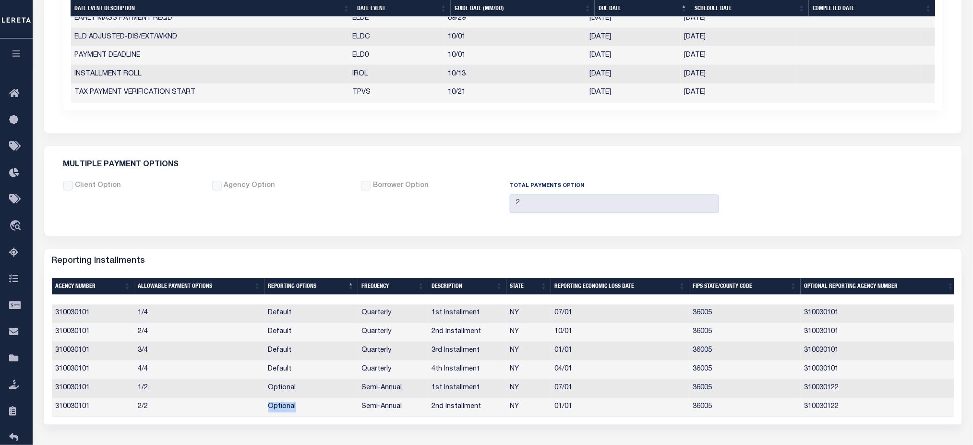
drag, startPoint x: 267, startPoint y: 410, endPoint x: 304, endPoint y: 410, distance: 37.5
click at [304, 410] on td "Optional" at bounding box center [312, 407] width 94 height 19
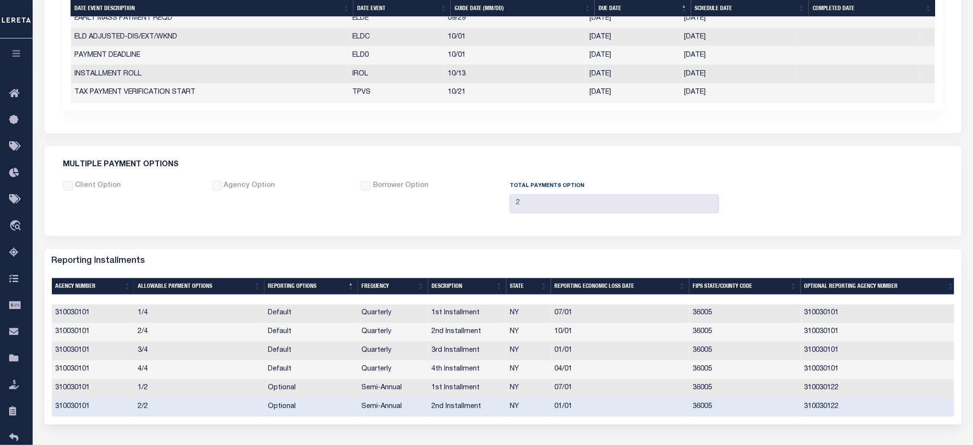
click at [137, 390] on td "1/2" at bounding box center [199, 388] width 130 height 19
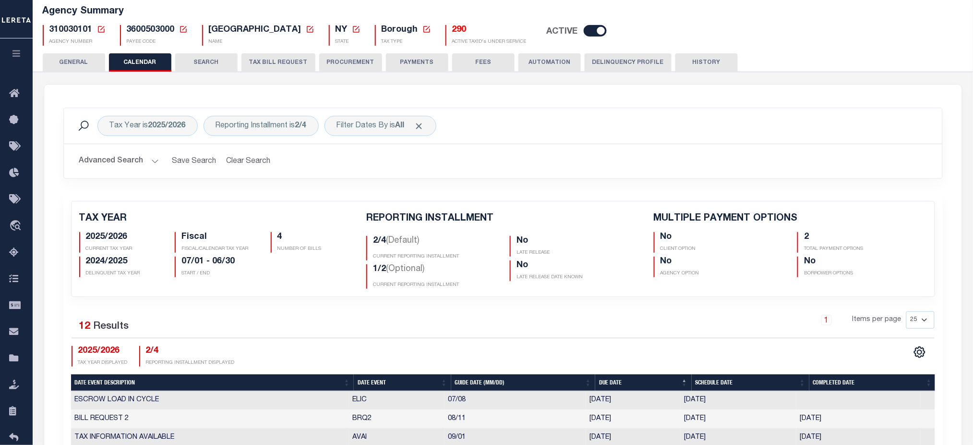
scroll to position [0, 0]
